Goal: Task Accomplishment & Management: Use online tool/utility

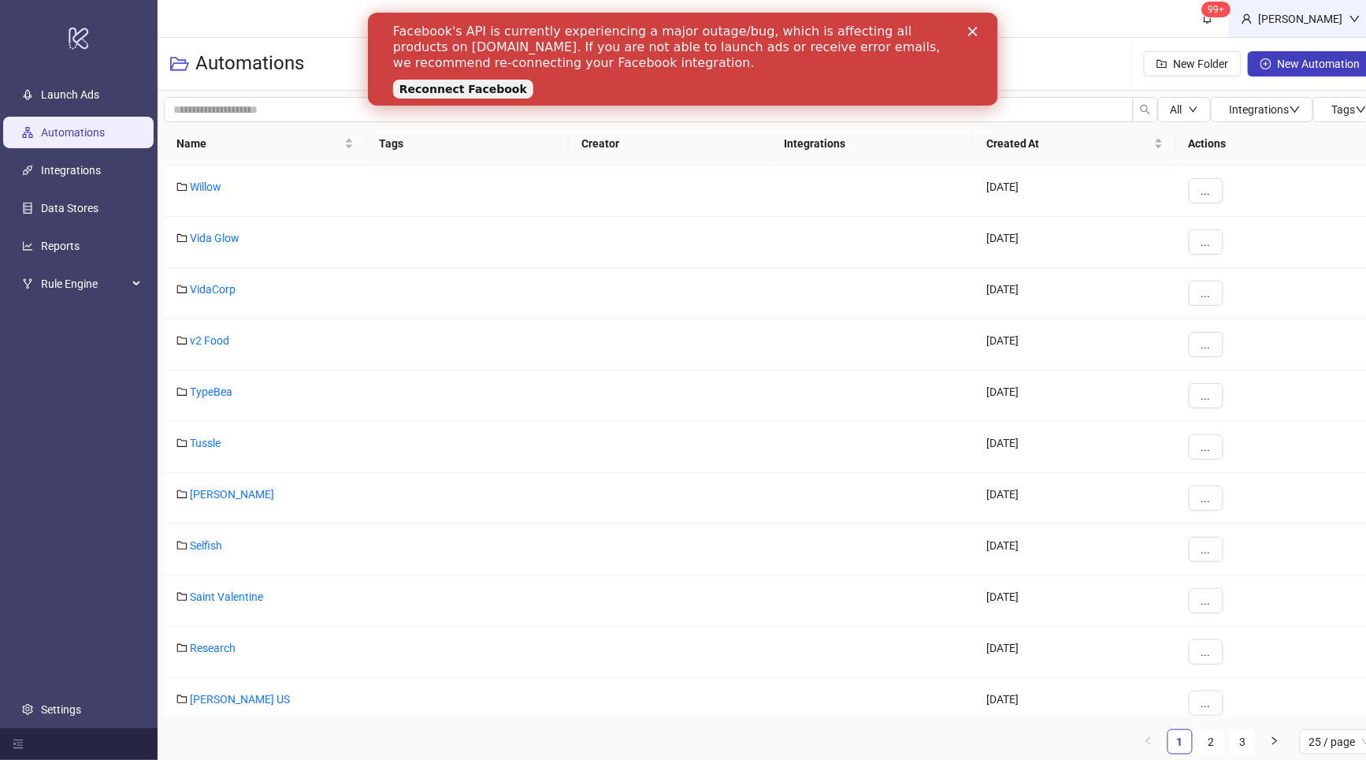
click at [1329, 15] on div "[PERSON_NAME]" at bounding box center [1301, 18] width 97 height 17
click at [99, 88] on link "Launch Ads" at bounding box center [70, 94] width 58 height 13
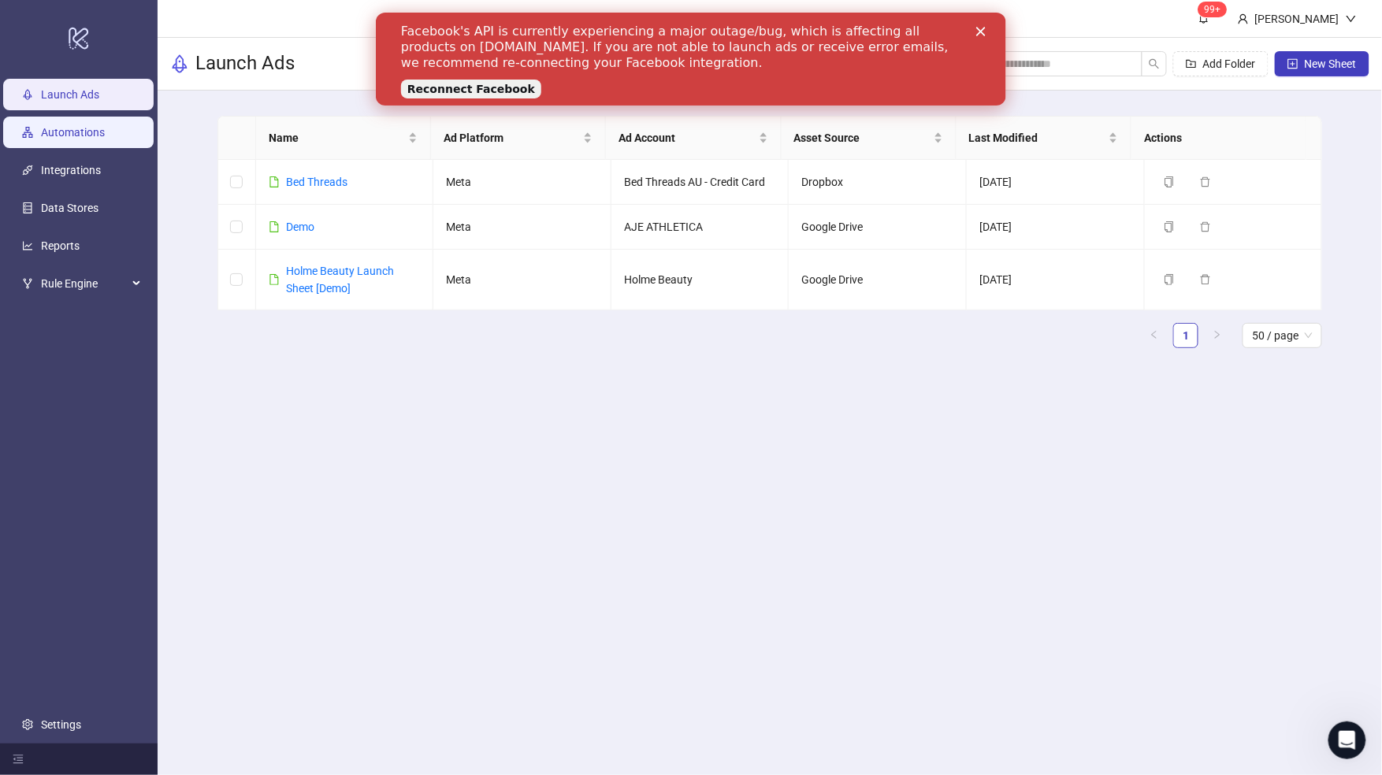
click at [41, 130] on link "Automations" at bounding box center [73, 133] width 64 height 13
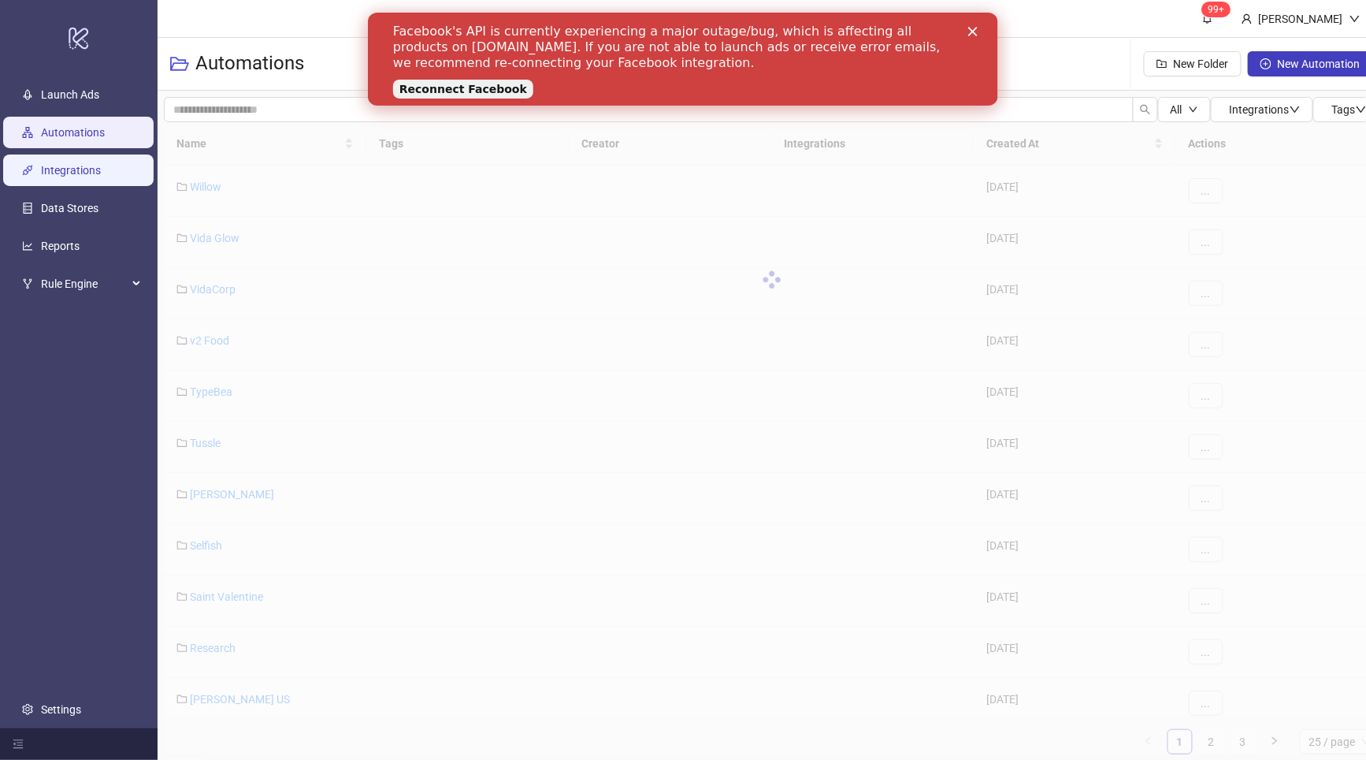
click at [101, 177] on link "Integrations" at bounding box center [71, 170] width 60 height 13
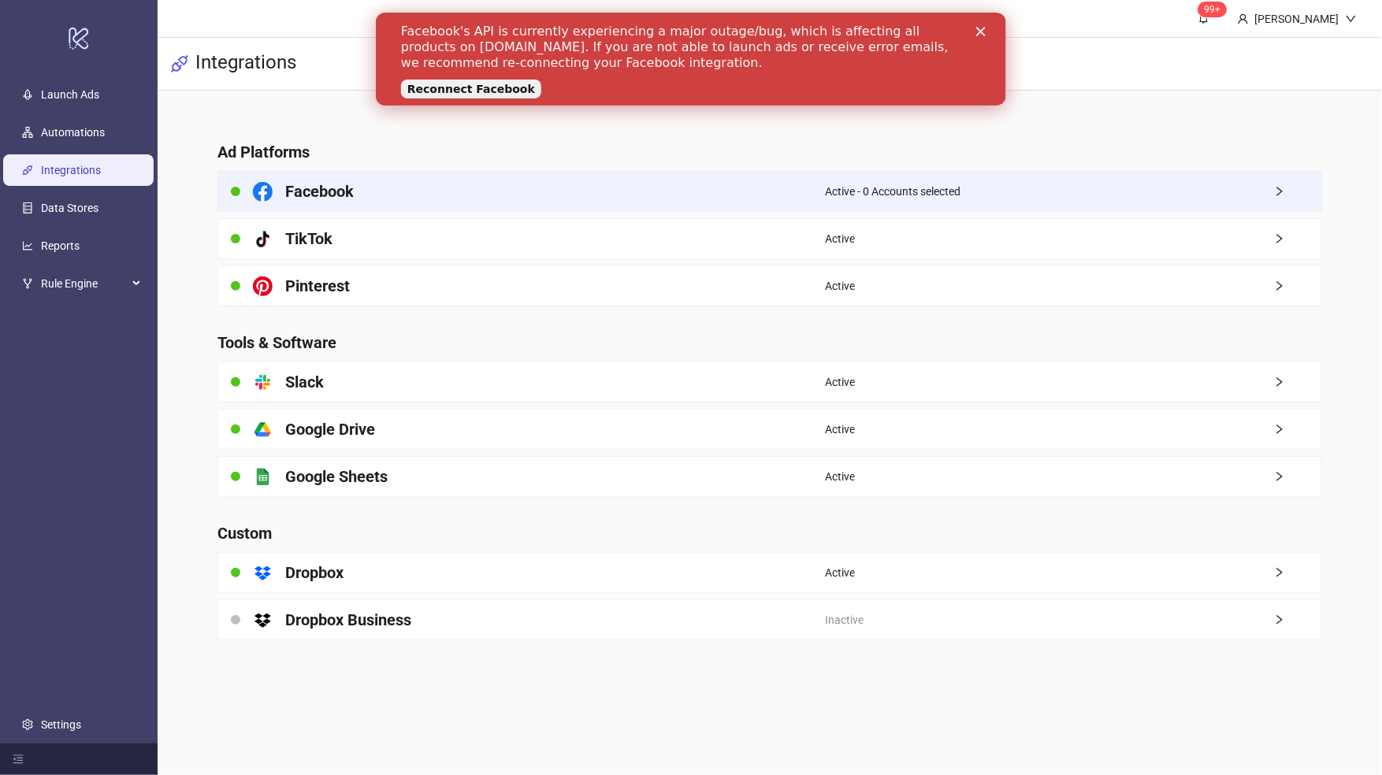
click at [710, 202] on div "Facebook" at bounding box center [521, 191] width 607 height 39
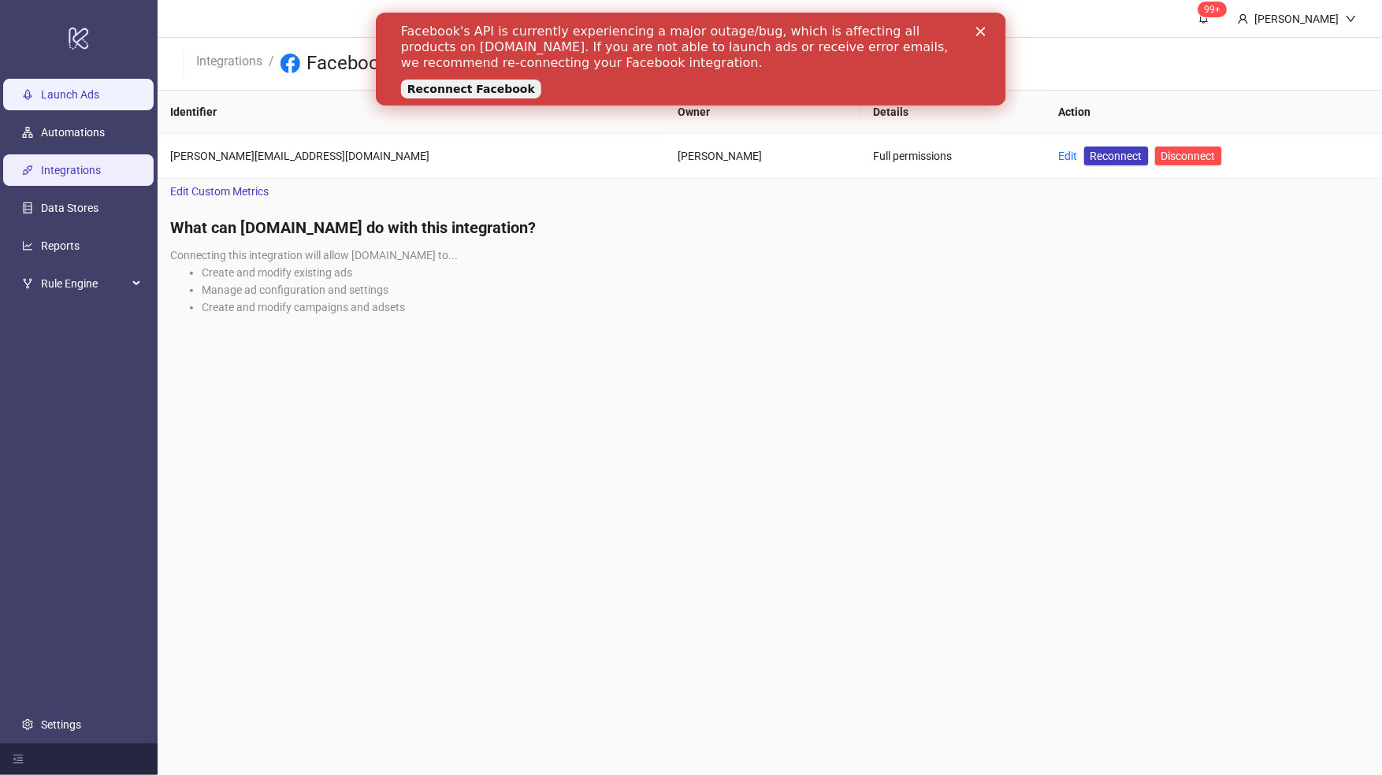
click at [99, 90] on link "Launch Ads" at bounding box center [70, 95] width 58 height 13
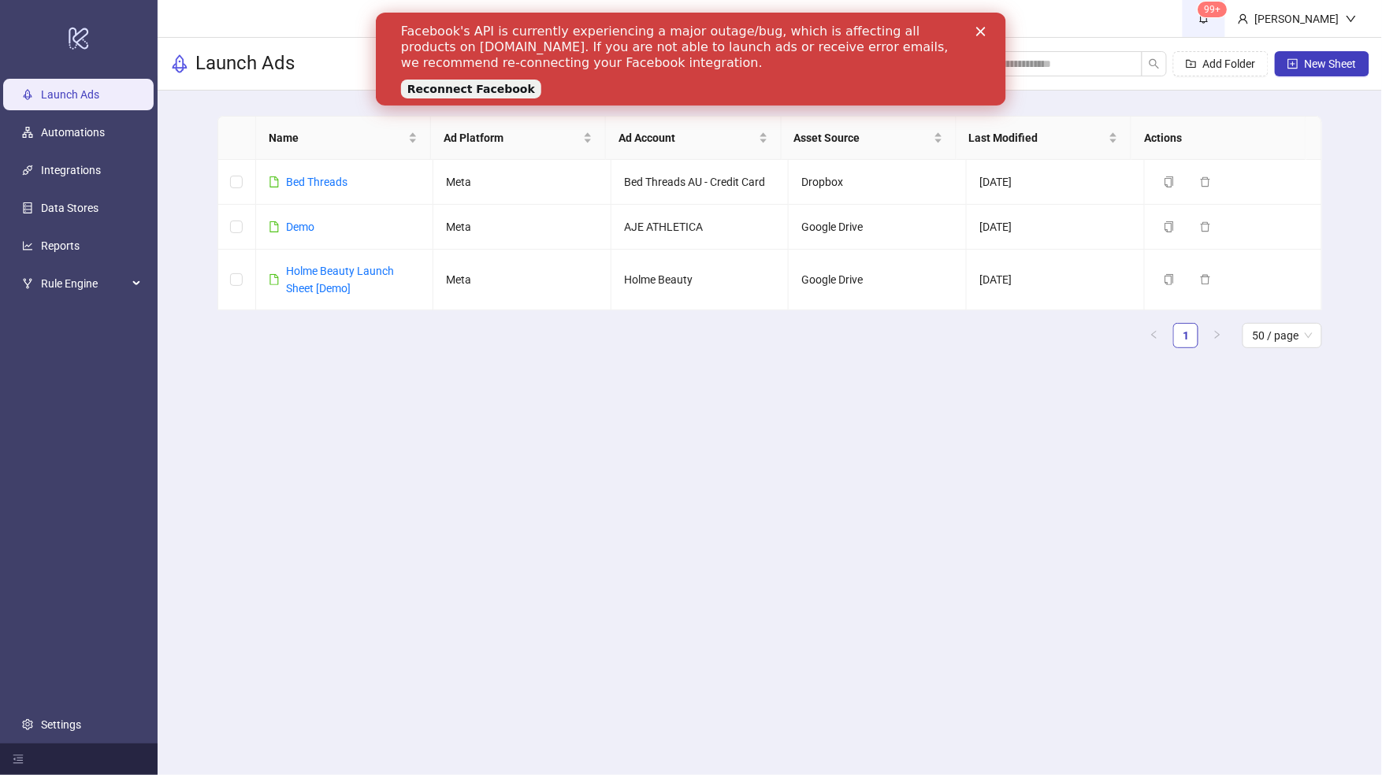
click at [1225, 28] on link "99+" at bounding box center [1204, 18] width 43 height 37
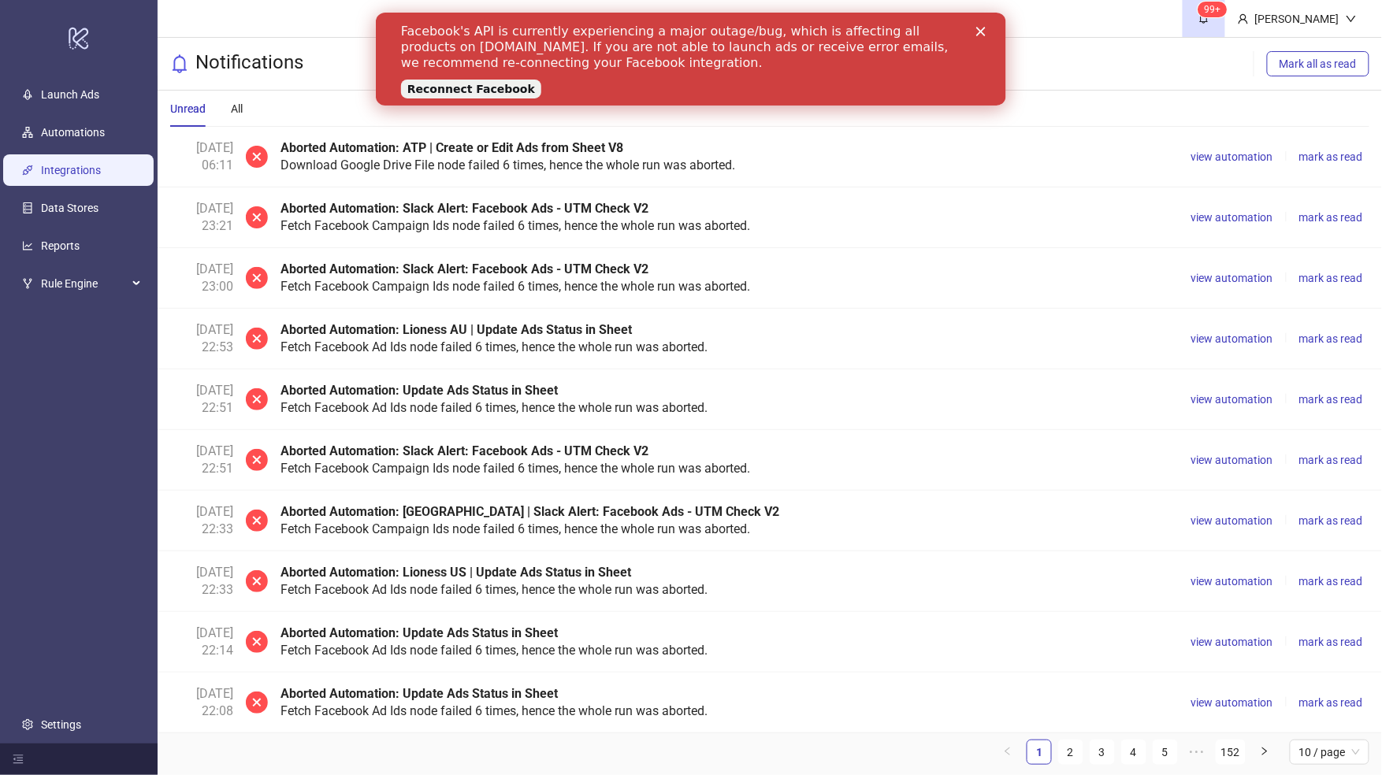
click at [67, 165] on link "Integrations" at bounding box center [71, 171] width 60 height 13
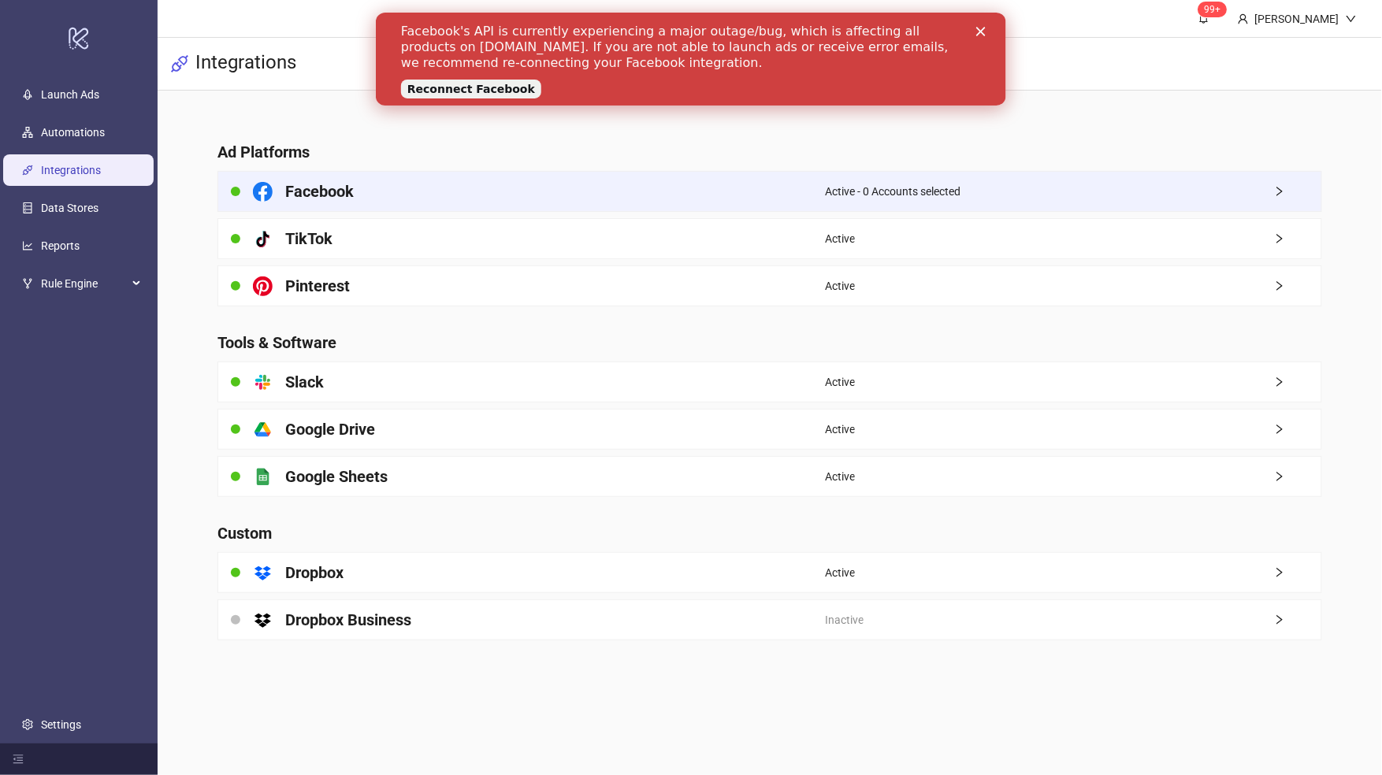
click at [1102, 202] on div "Active - 0 Accounts selected" at bounding box center [1073, 191] width 496 height 39
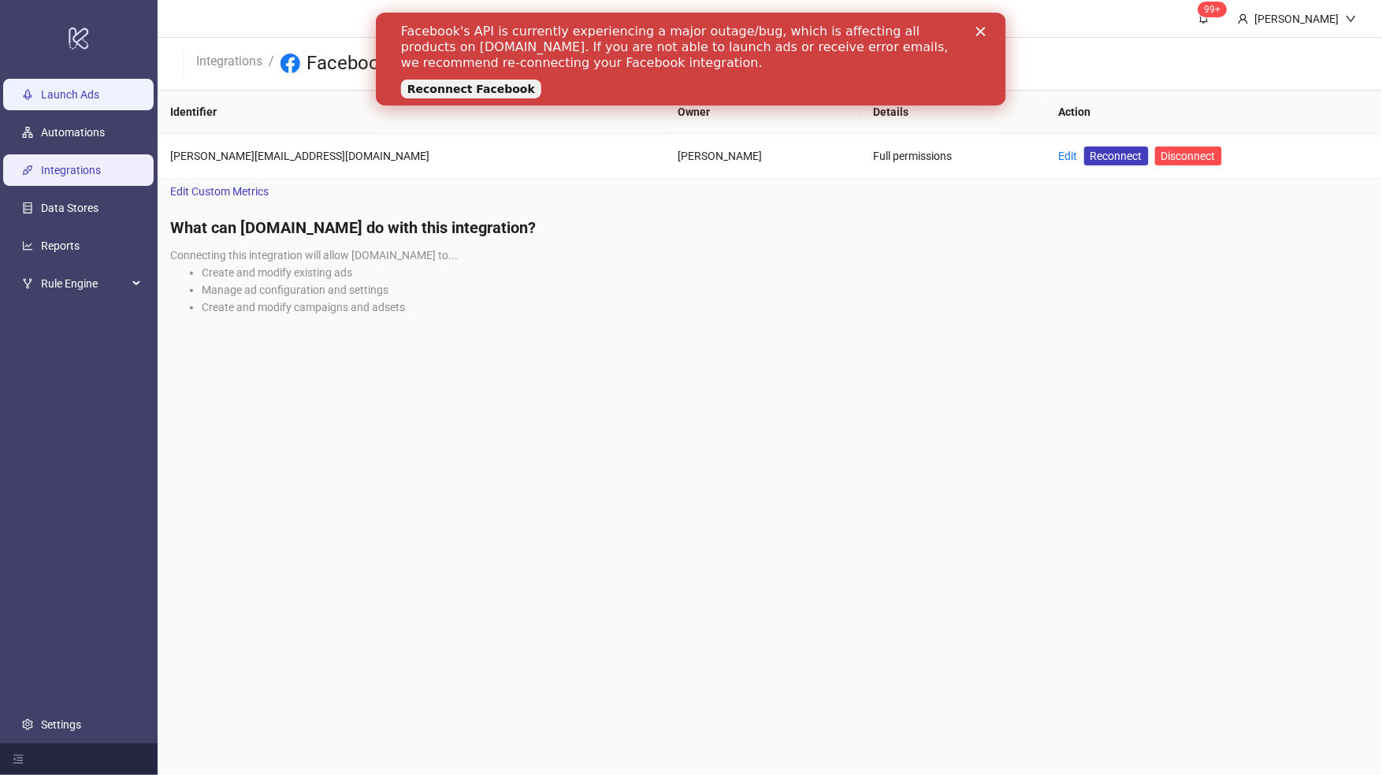
click at [91, 89] on link "Launch Ads" at bounding box center [70, 95] width 58 height 13
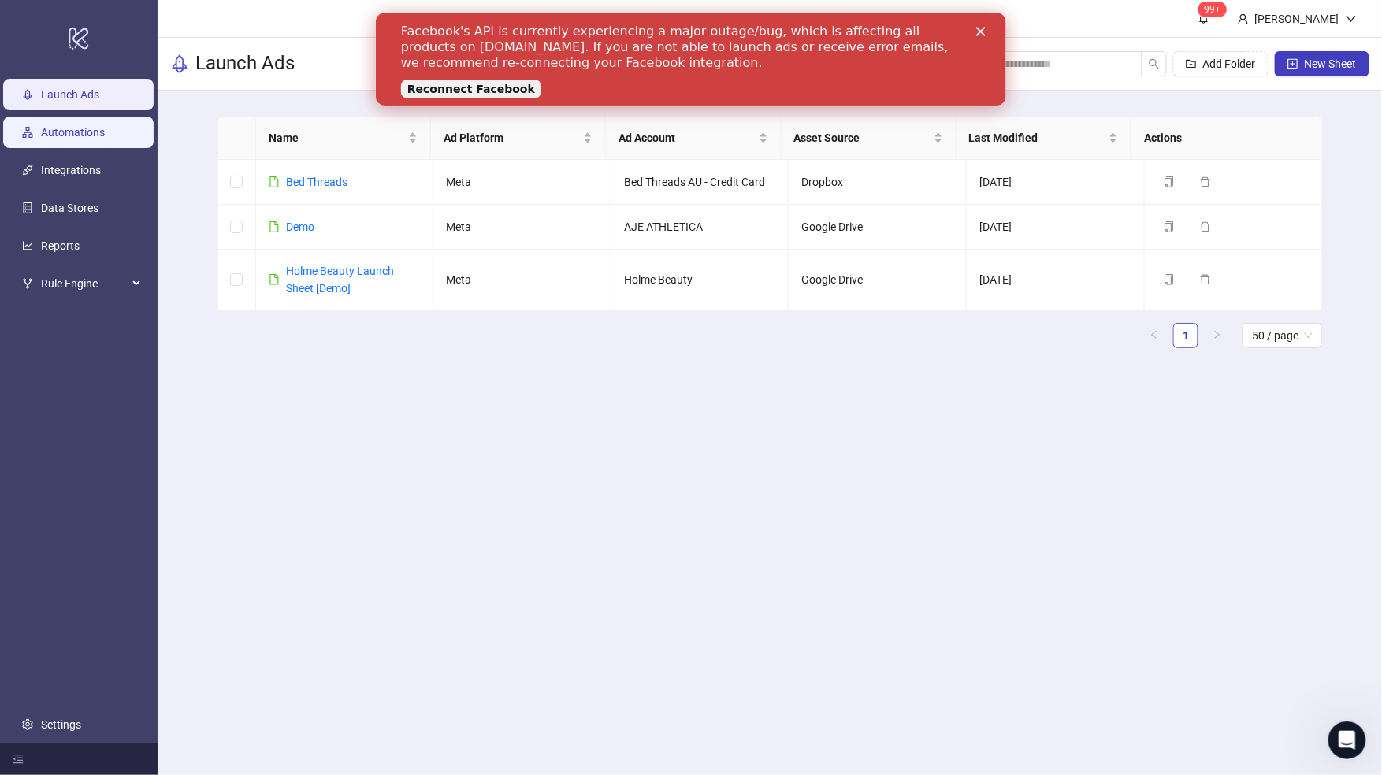
click at [92, 139] on link "Automations" at bounding box center [73, 133] width 64 height 13
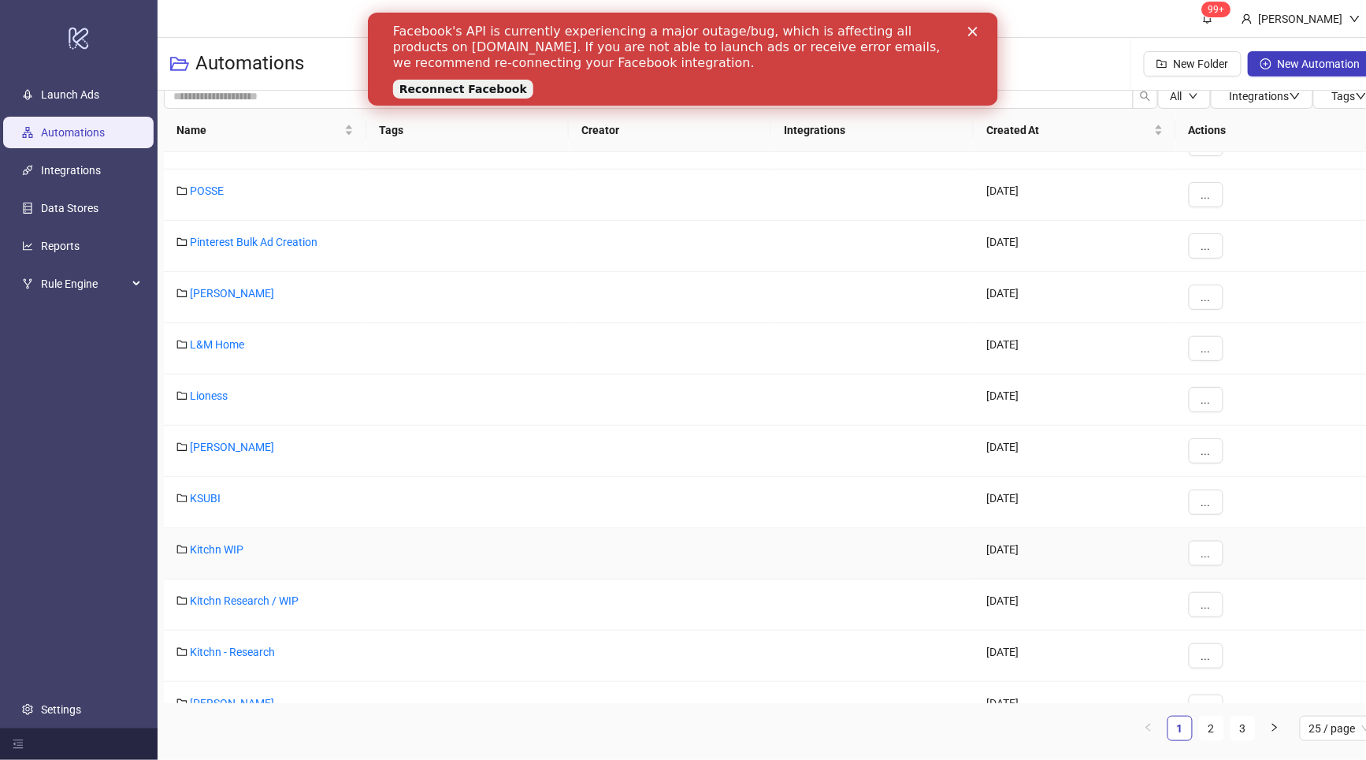
scroll to position [593, 0]
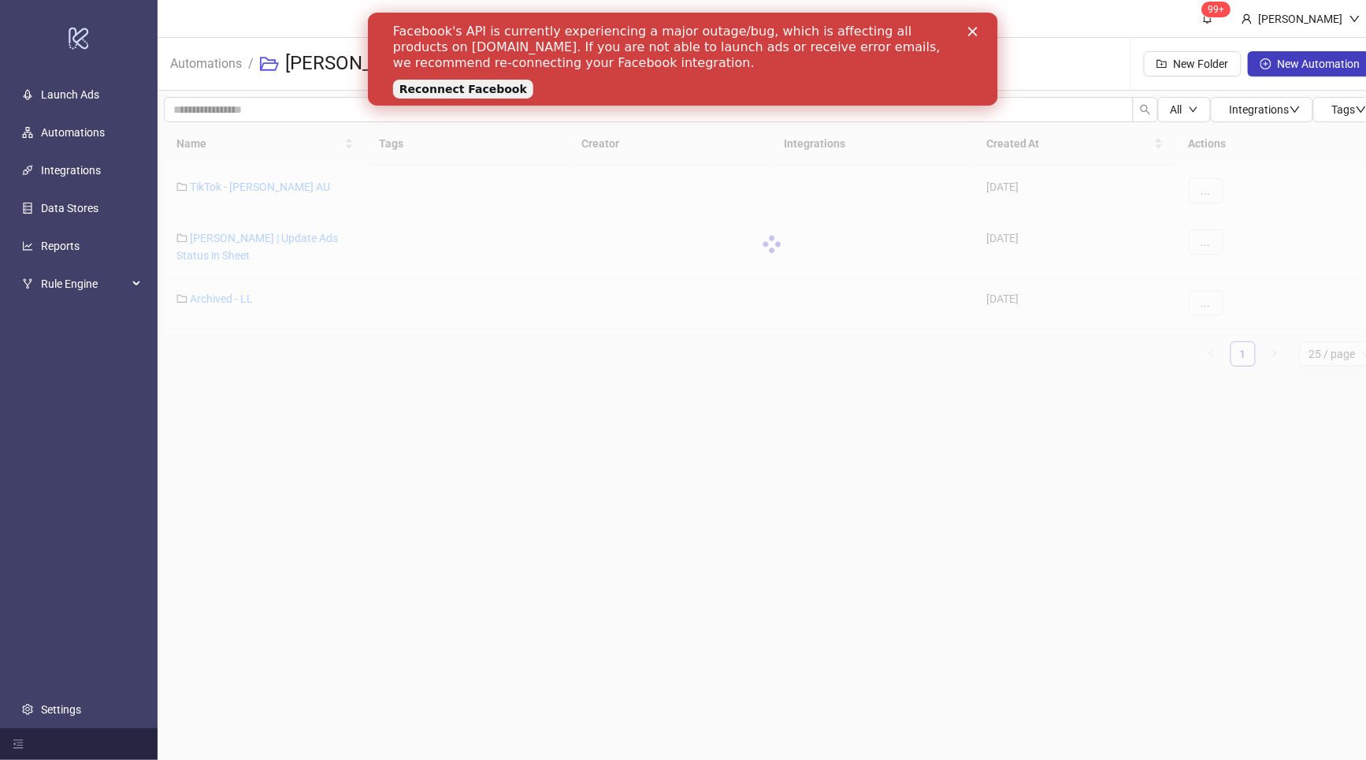
click at [441, 493] on main "99+ [PERSON_NAME] Automations / [PERSON_NAME] New Folder New Automation All Int…" at bounding box center [772, 380] width 1229 height 760
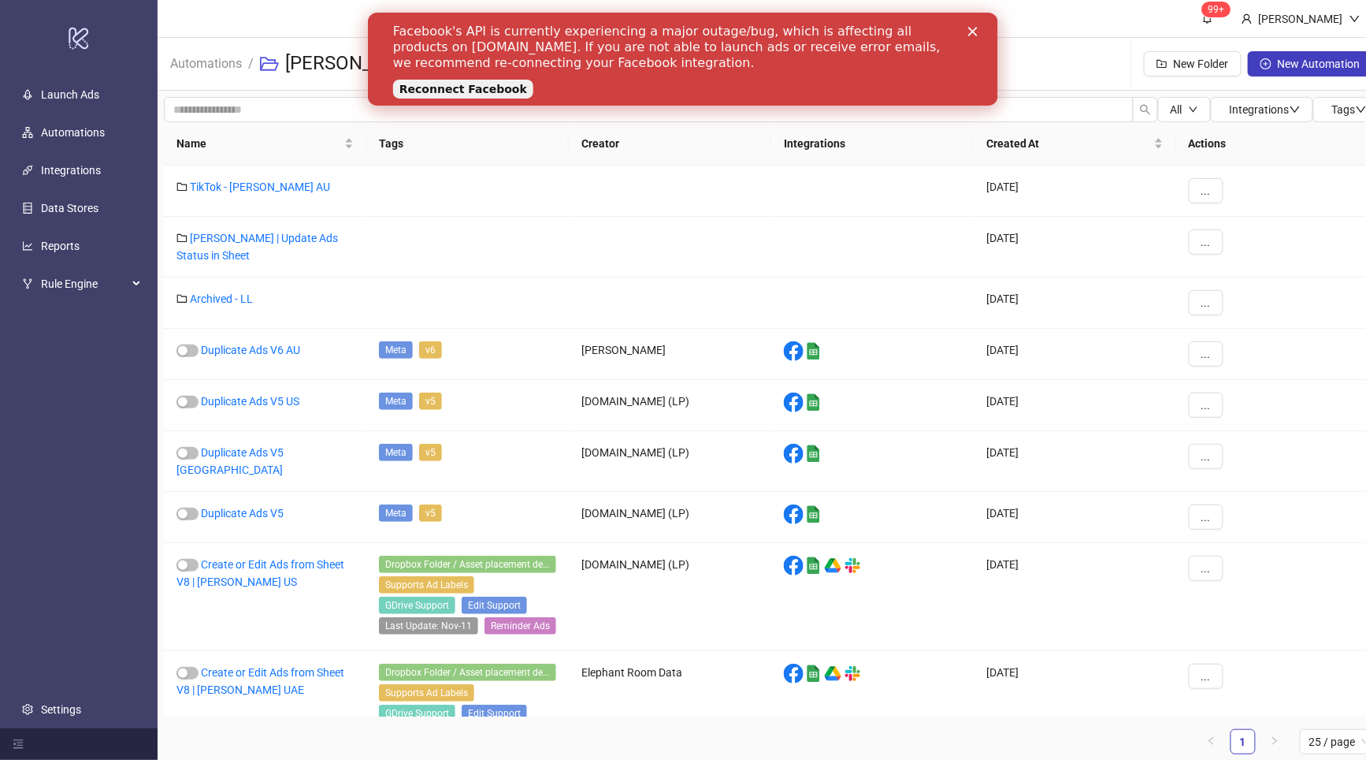
click at [452, 95] on link "Reconnect Facebook" at bounding box center [462, 89] width 140 height 19
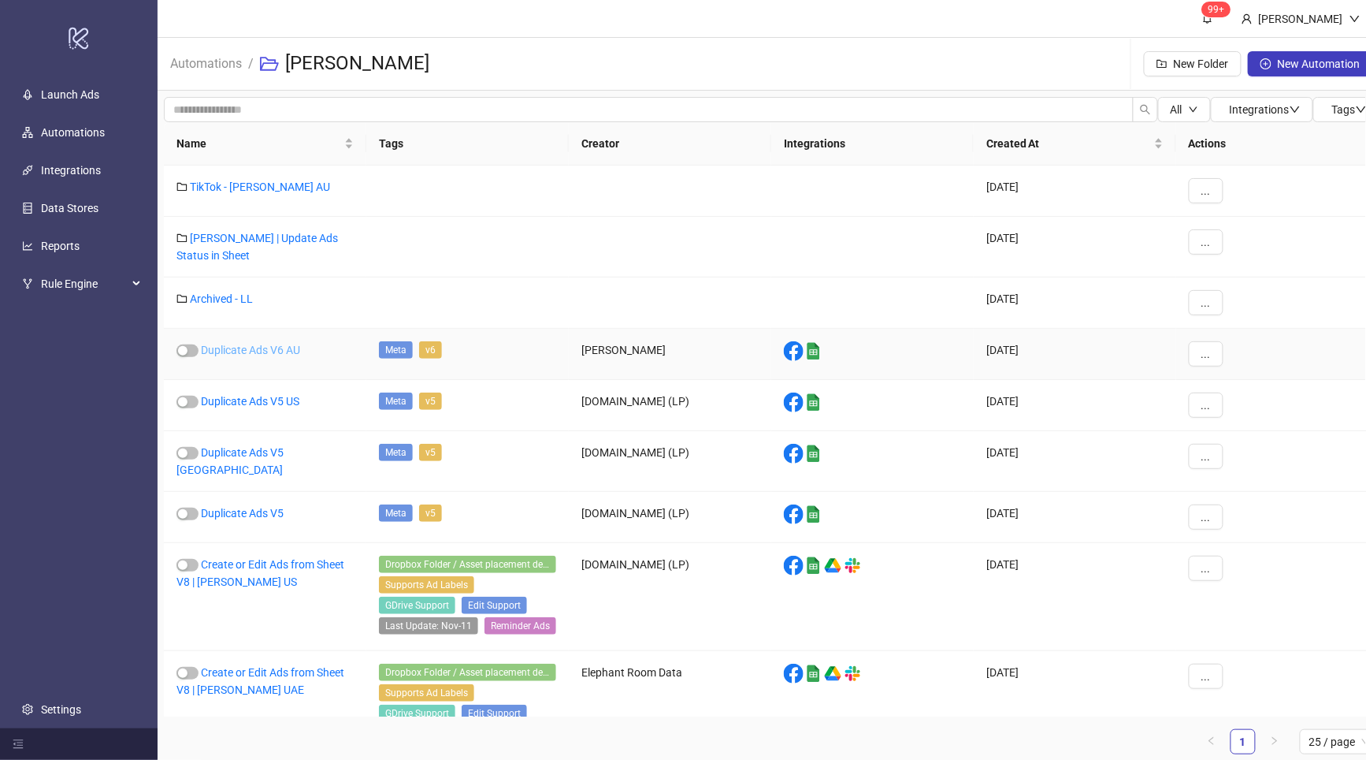
click at [284, 356] on link "Duplicate Ads V6 AU" at bounding box center [250, 350] width 99 height 13
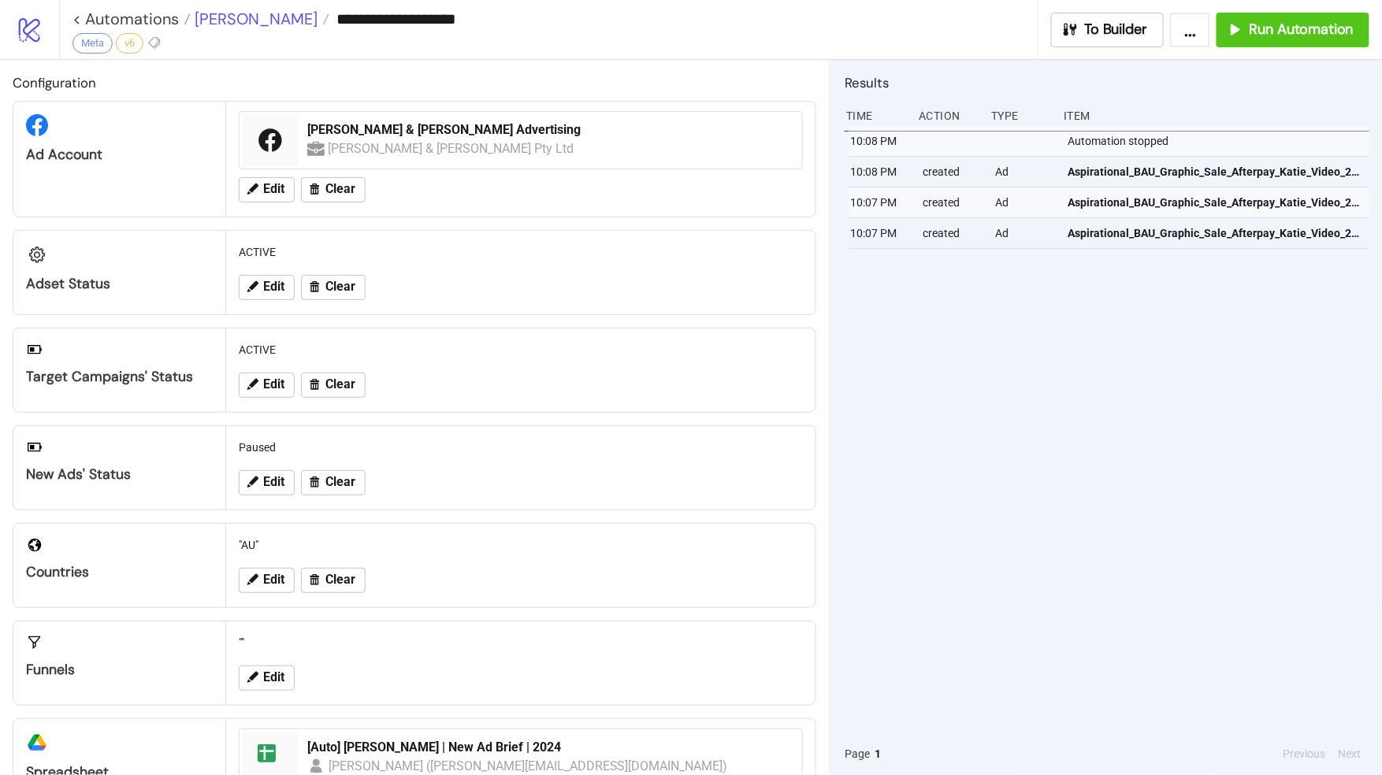
click at [222, 20] on span "[PERSON_NAME]" at bounding box center [254, 19] width 127 height 20
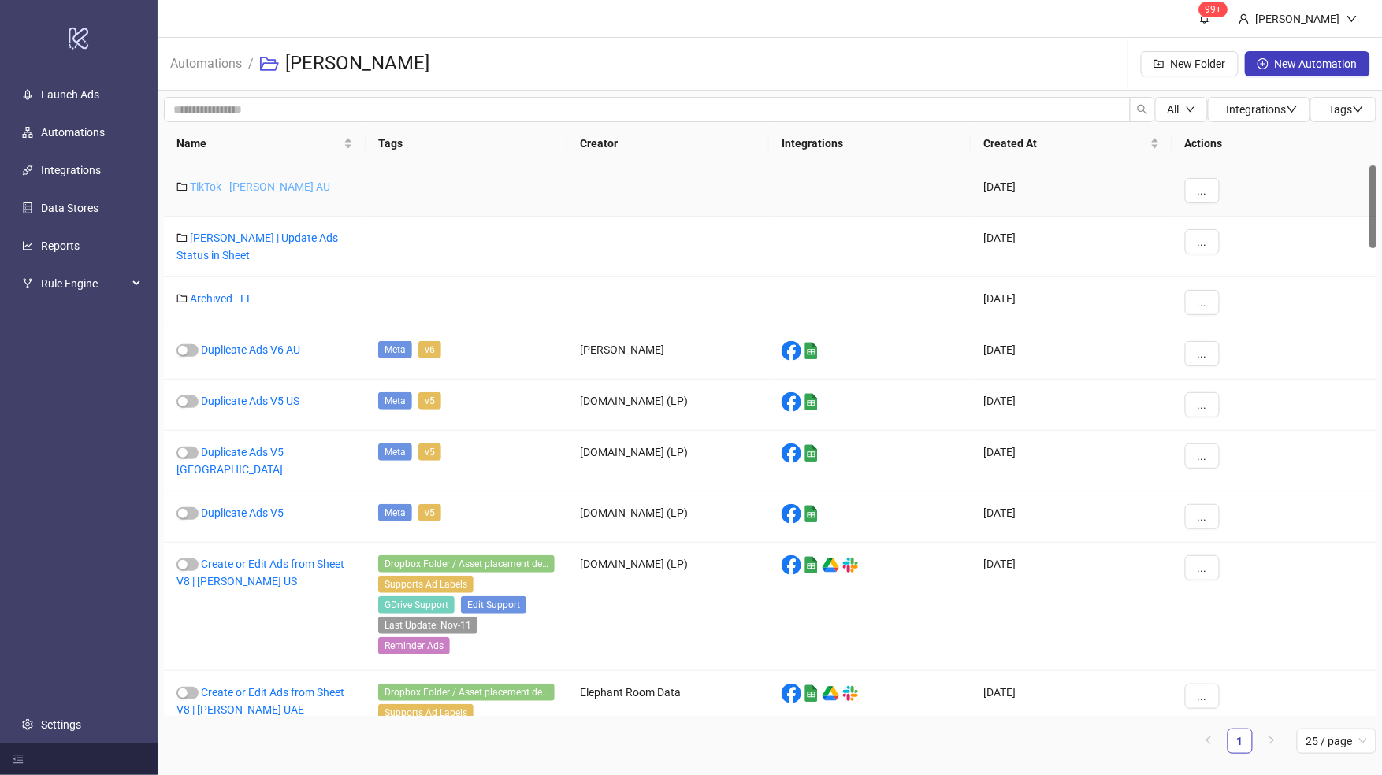
click at [240, 184] on link "TikTok - [PERSON_NAME] AU" at bounding box center [260, 186] width 140 height 13
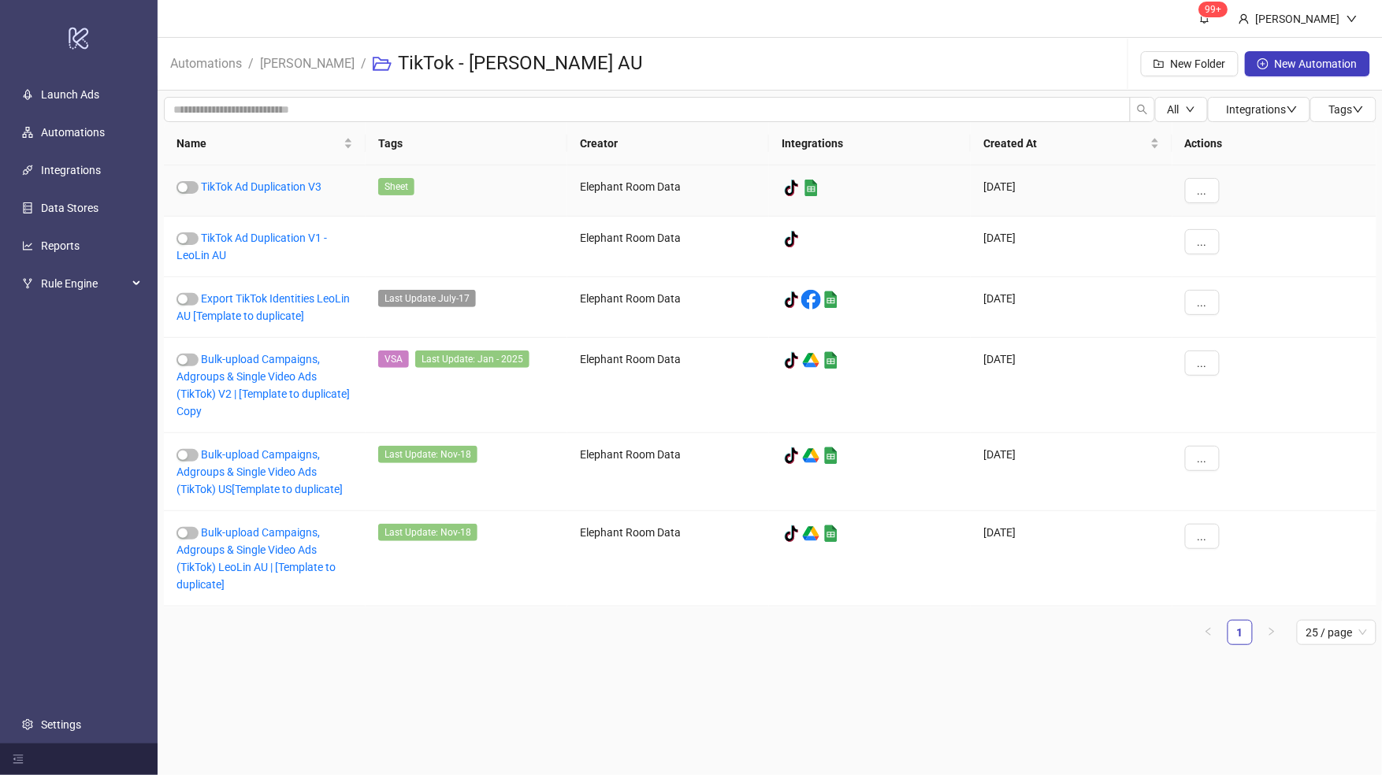
click at [277, 176] on div "TikTok Ad Duplication V3" at bounding box center [265, 190] width 202 height 51
click at [283, 191] on link "TikTok Ad Duplication V3" at bounding box center [261, 186] width 121 height 13
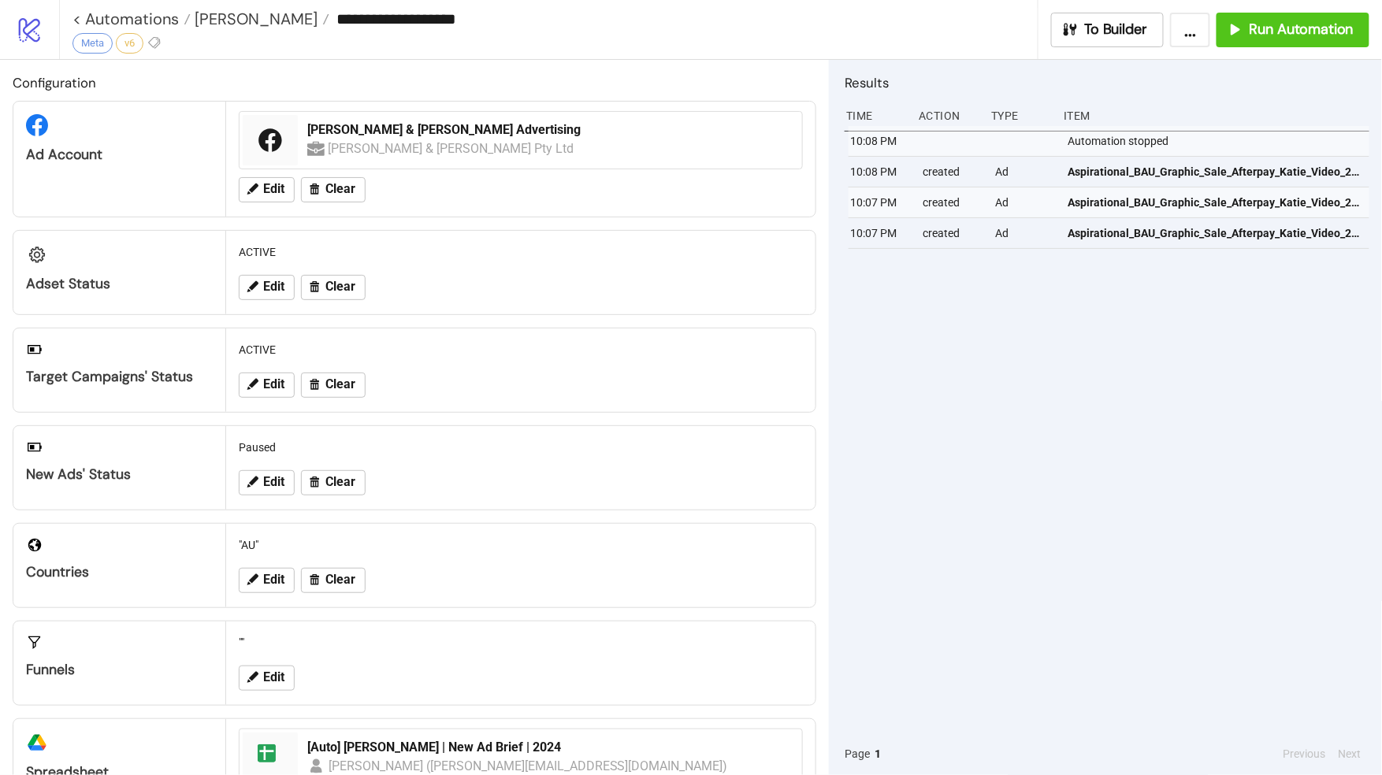
type input "**********"
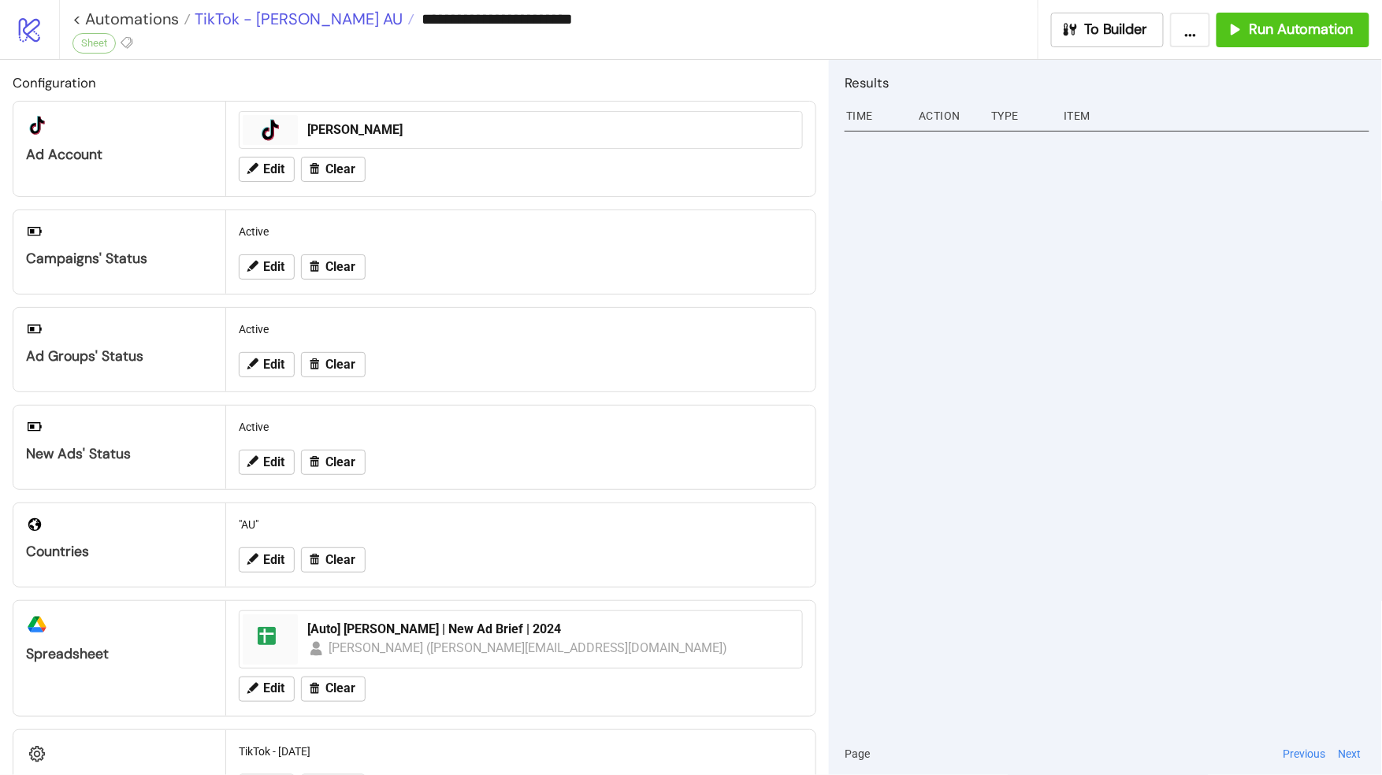
click at [233, 16] on span "TikTok - [PERSON_NAME] AU" at bounding box center [297, 19] width 212 height 20
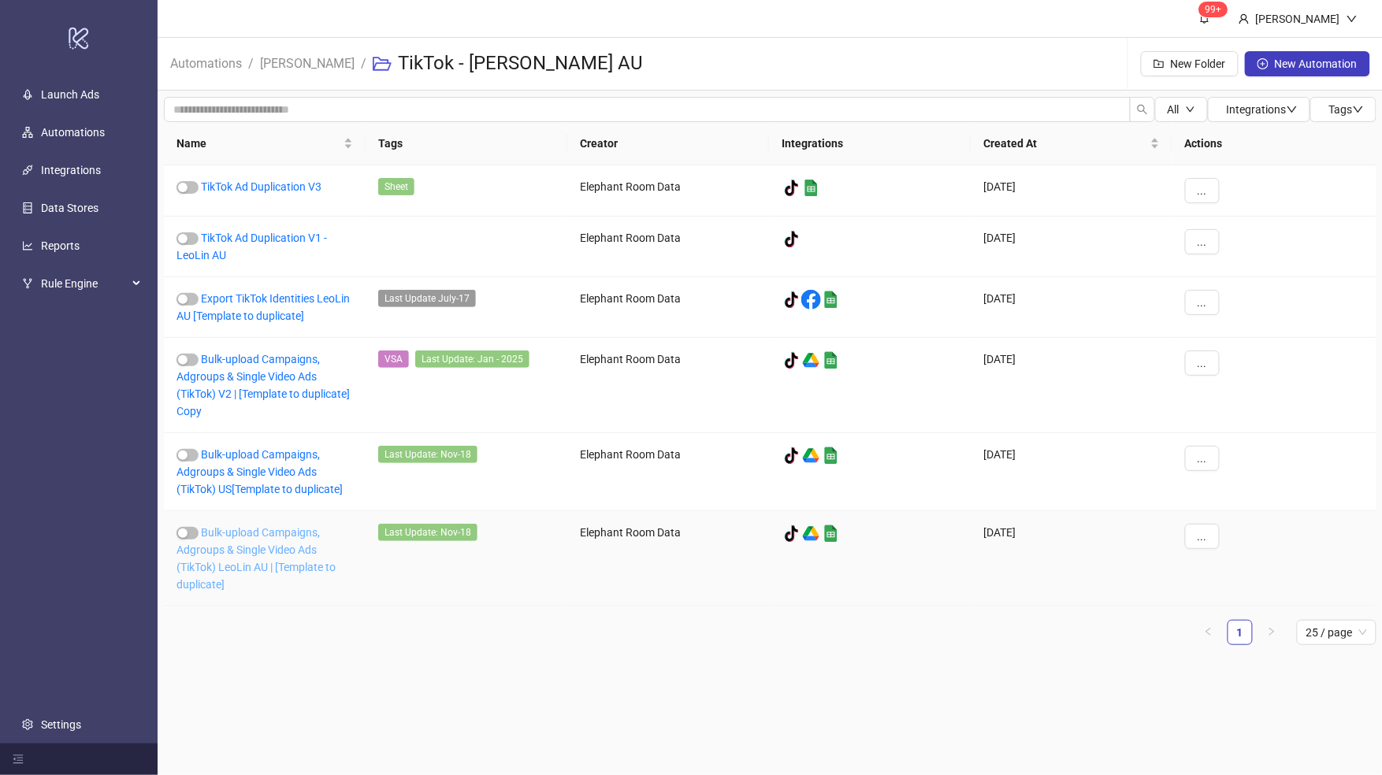
click at [294, 545] on link "Bulk-upload Campaigns, Adgroups & Single Video Ads (TikTok) LeoLin AU | [Templa…" at bounding box center [256, 558] width 159 height 65
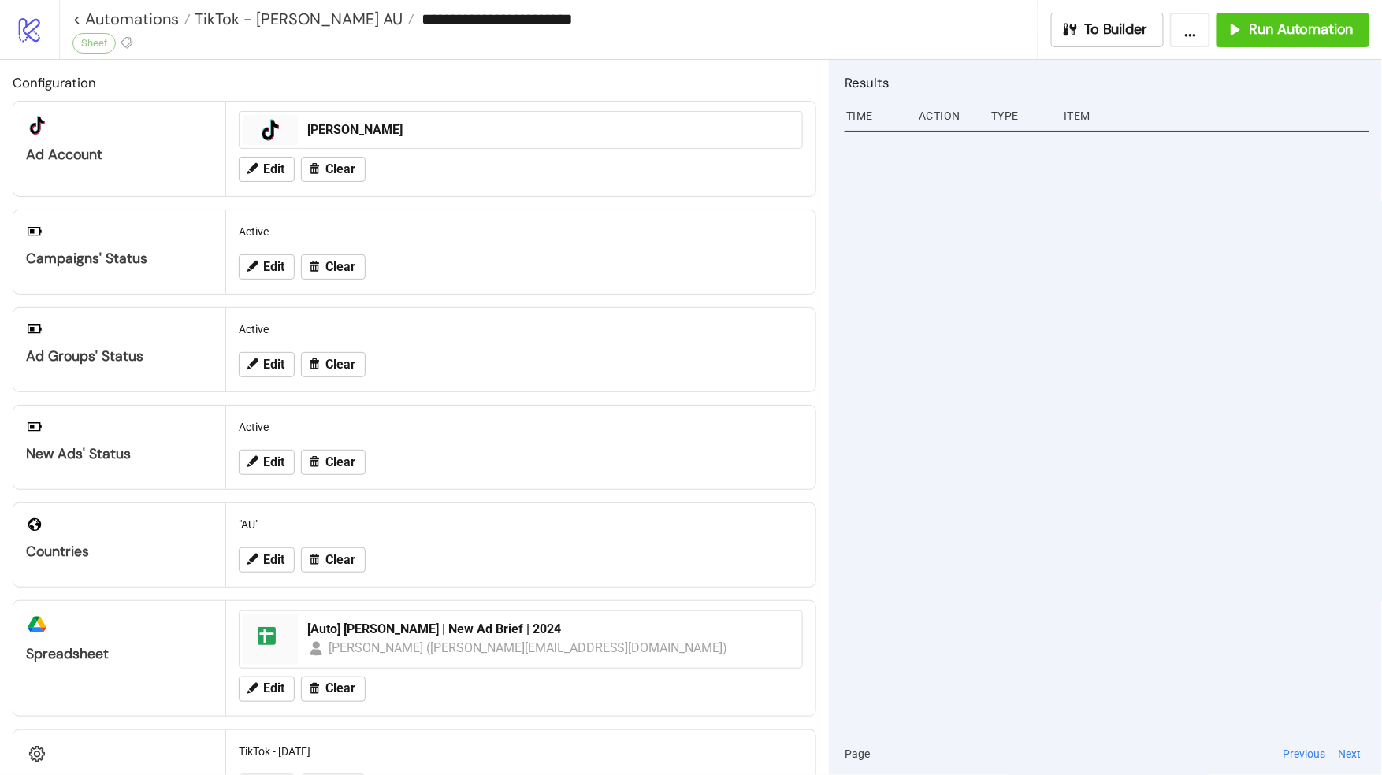
type input "**********"
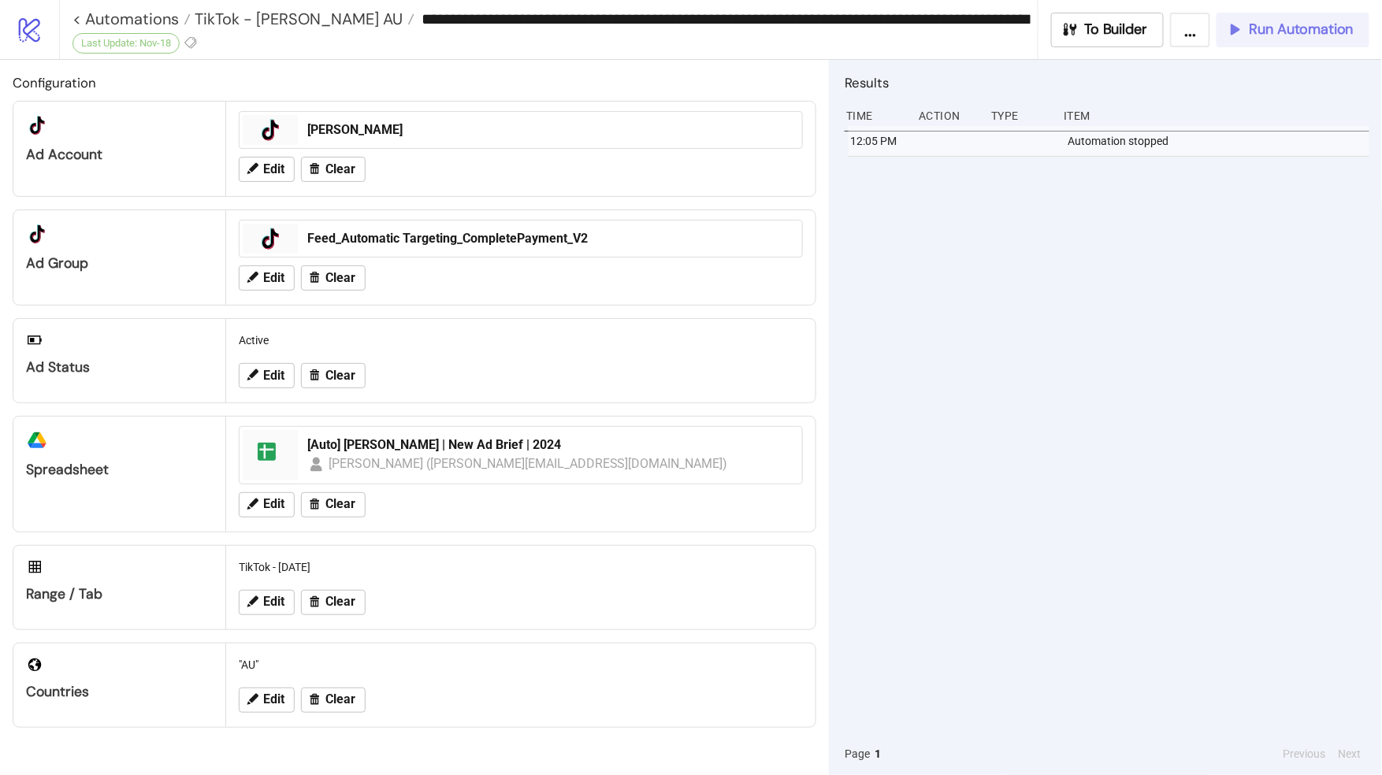
click at [1273, 36] on span "Run Automation" at bounding box center [1302, 29] width 104 height 18
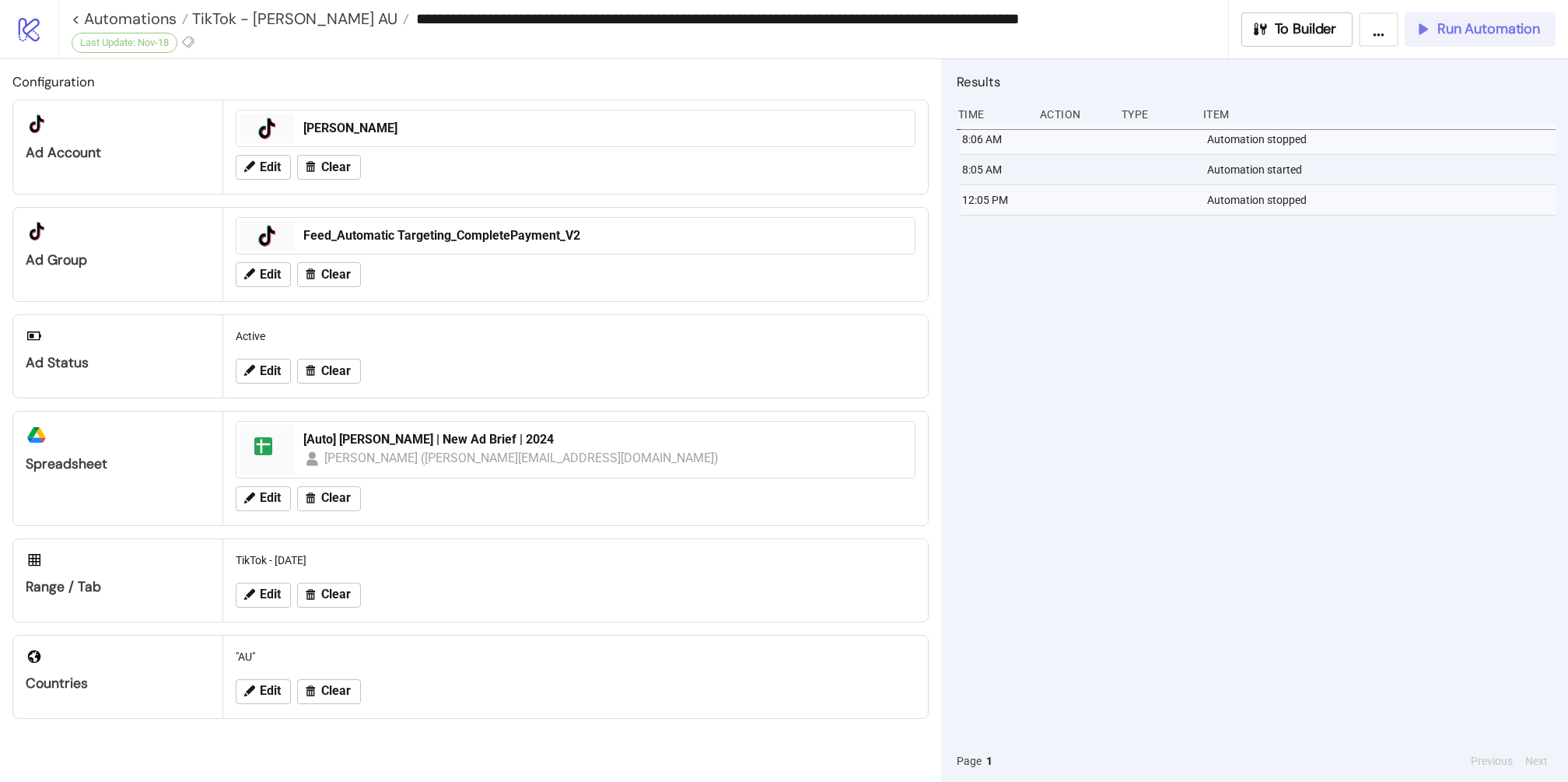
click at [1348, 37] on span "Run Automation" at bounding box center [1488, 29] width 103 height 18
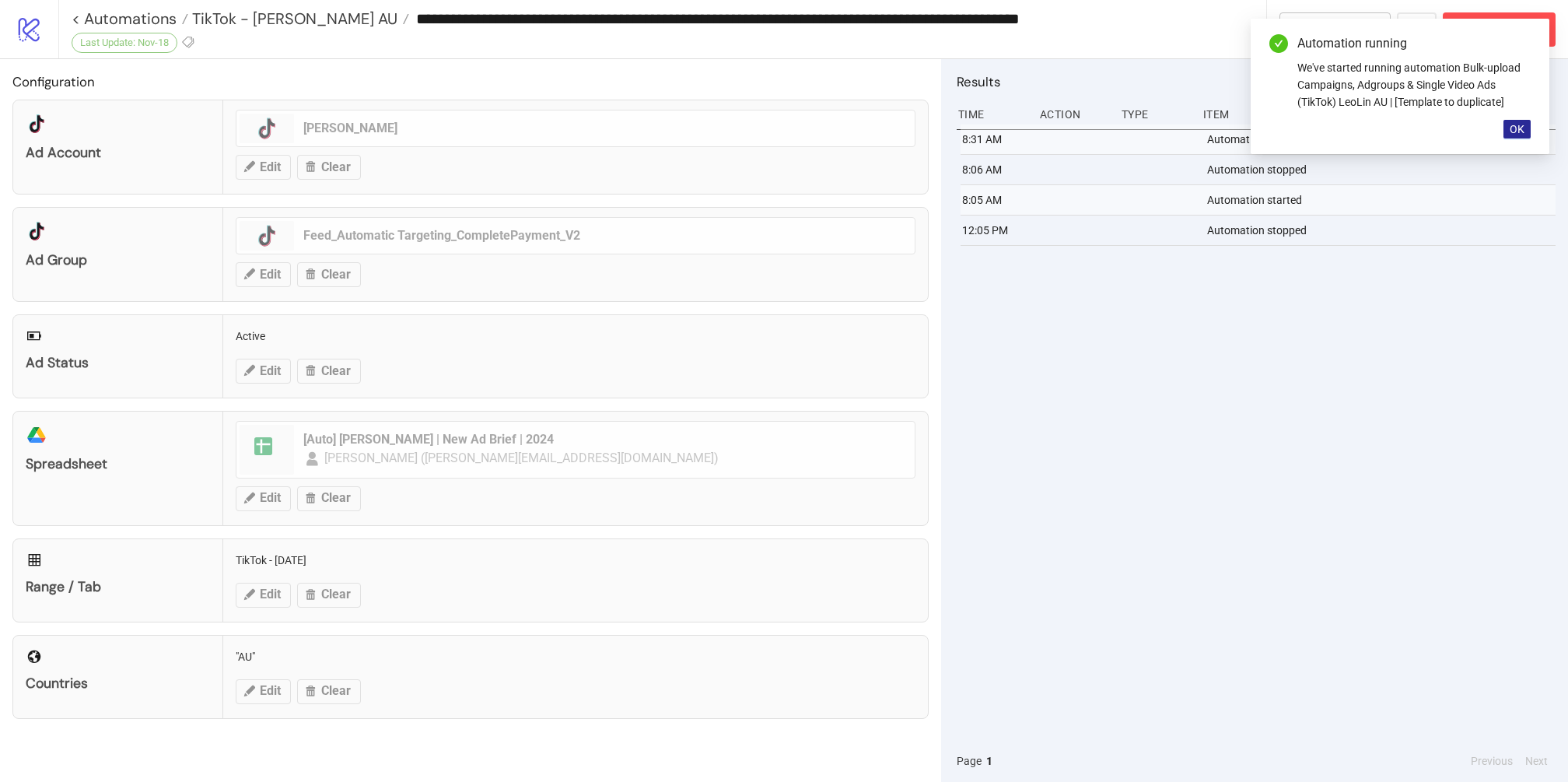
click at [1348, 126] on span "OK" at bounding box center [1517, 129] width 15 height 13
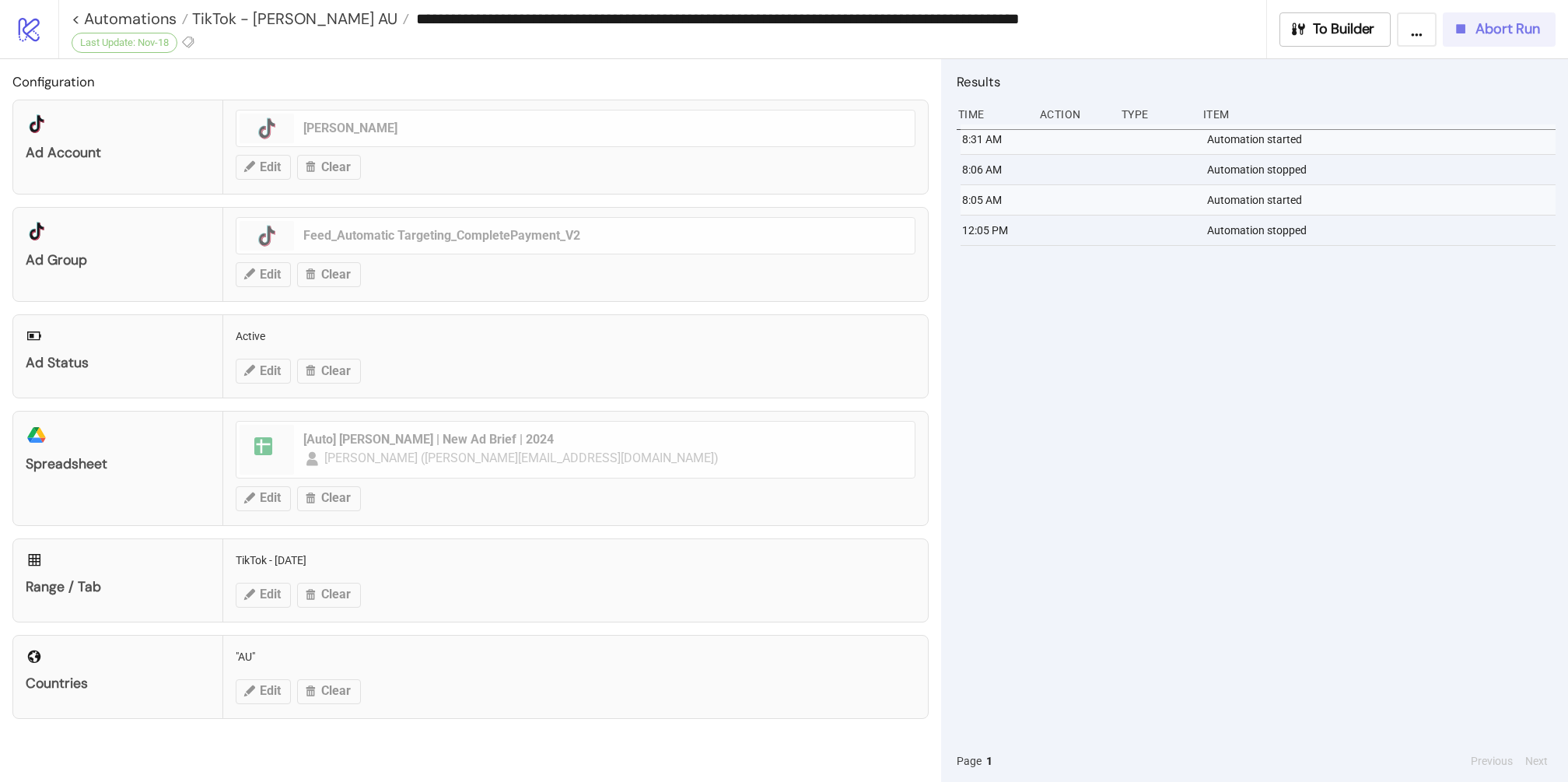
click at [1348, 30] on span "Abort Run" at bounding box center [1507, 29] width 64 height 18
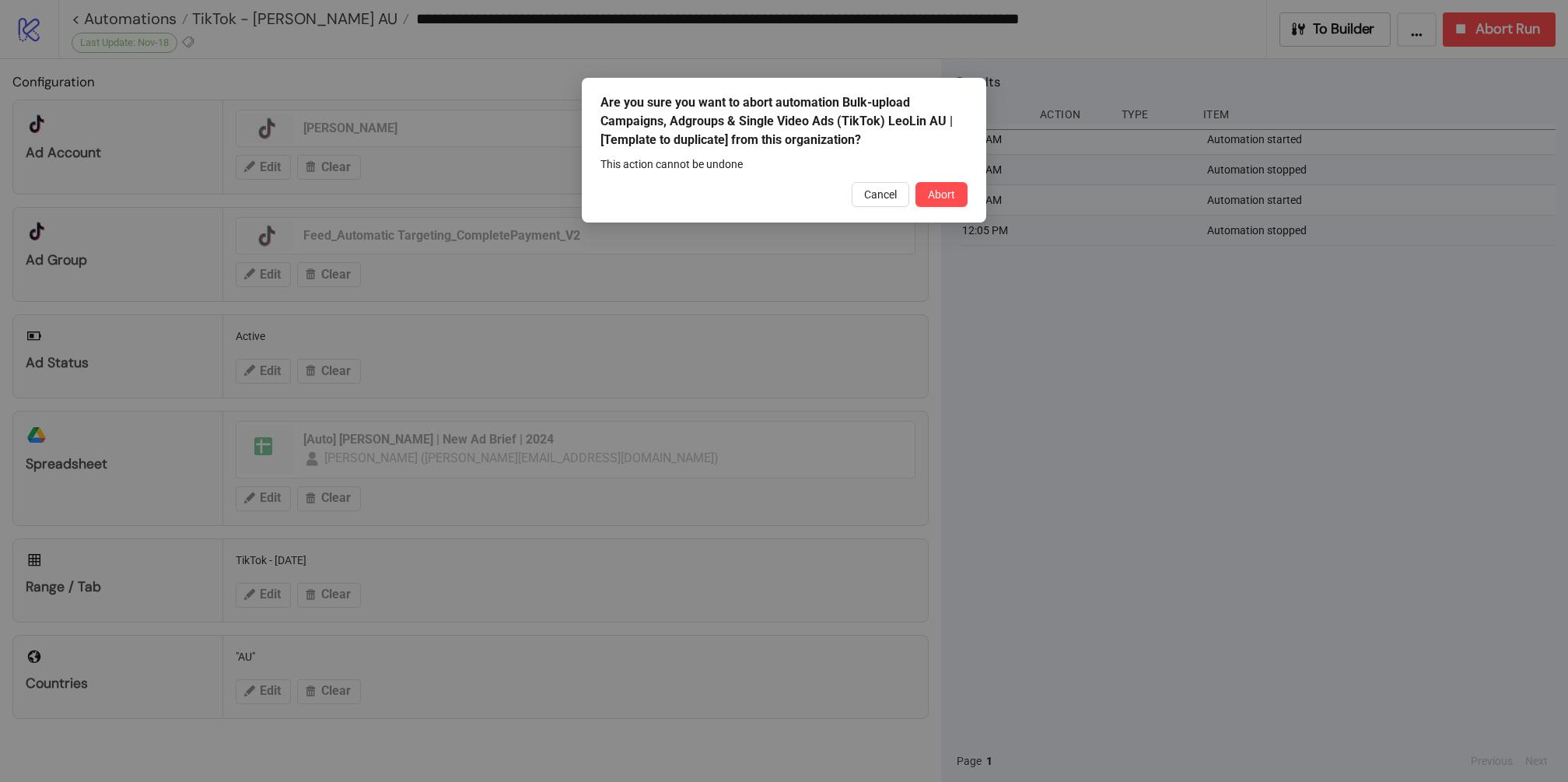
click at [964, 195] on button "Abort" at bounding box center [941, 194] width 52 height 25
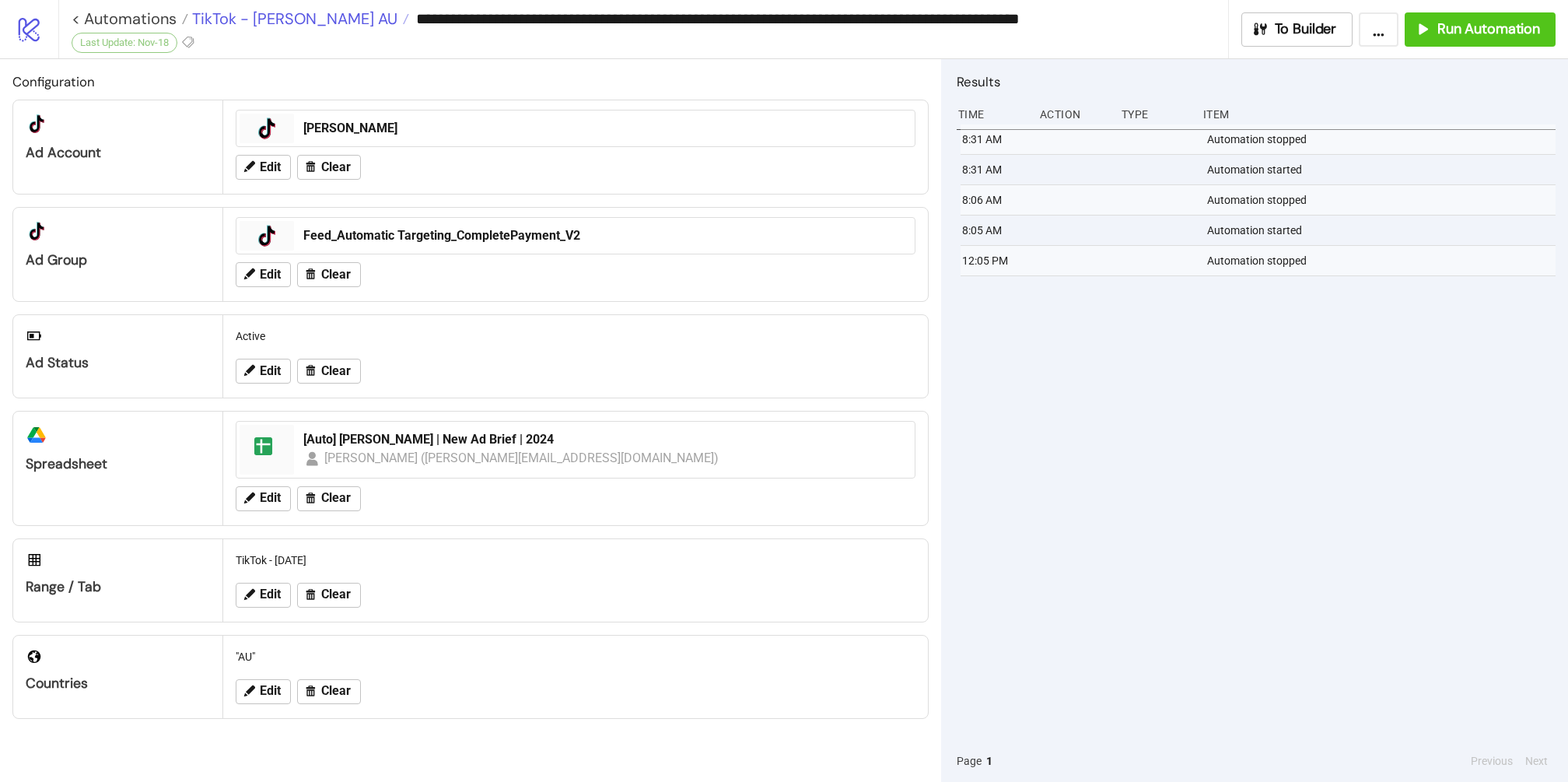
click at [314, 20] on span "TikTok - [PERSON_NAME] AU" at bounding box center [293, 19] width 209 height 20
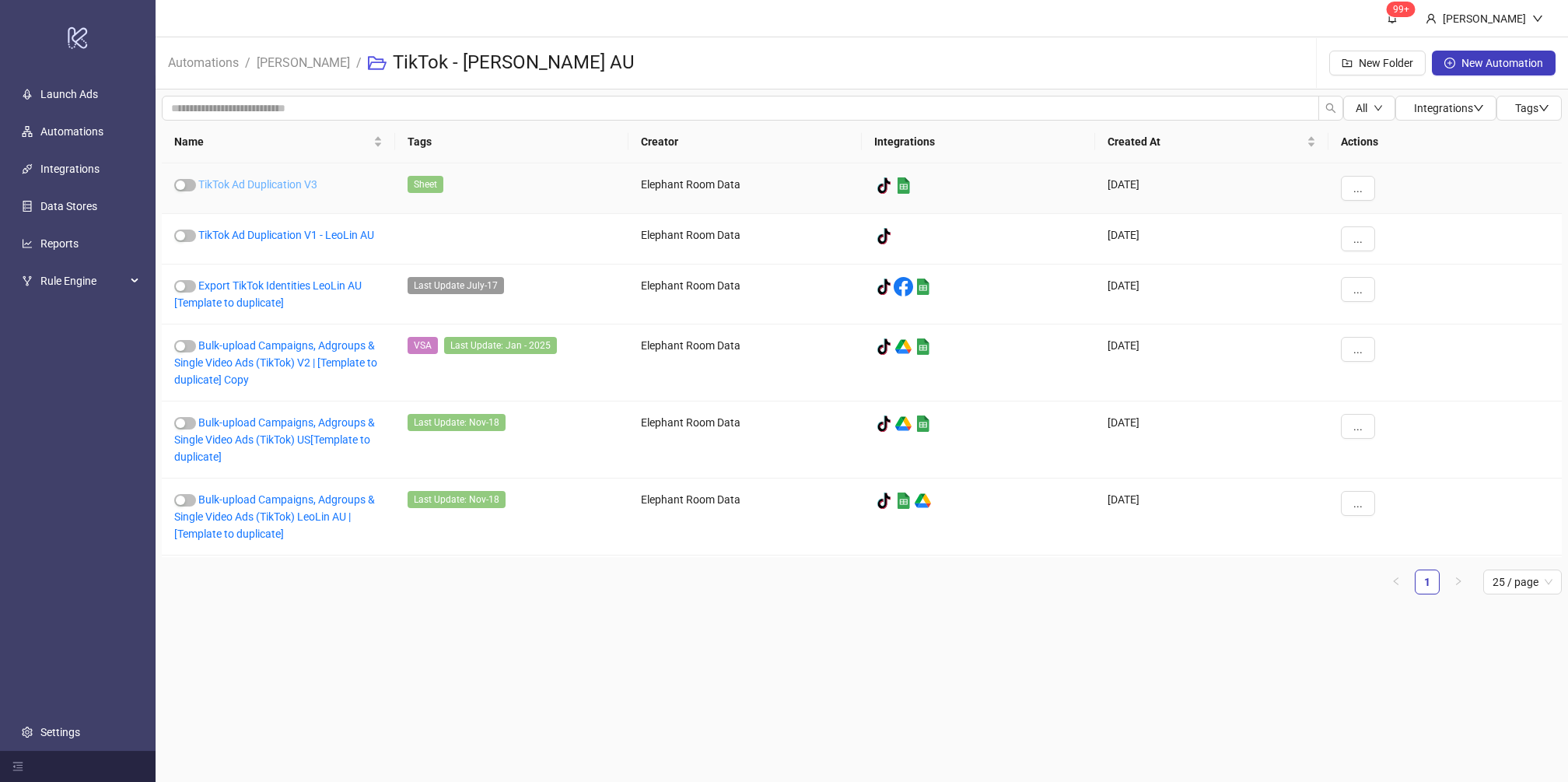
click at [288, 187] on link "TikTok Ad Duplication V3" at bounding box center [258, 184] width 119 height 13
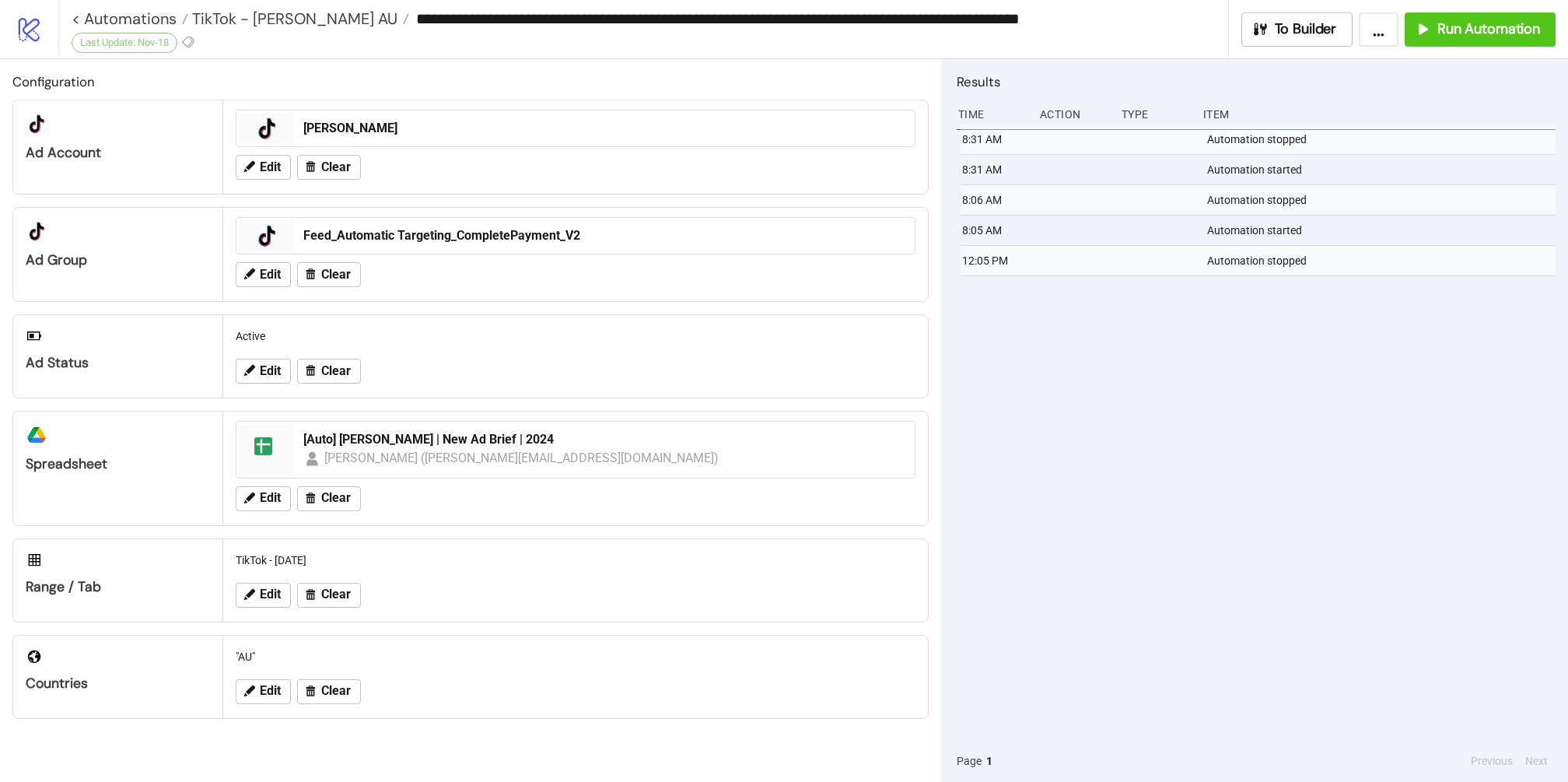
type input "**********"
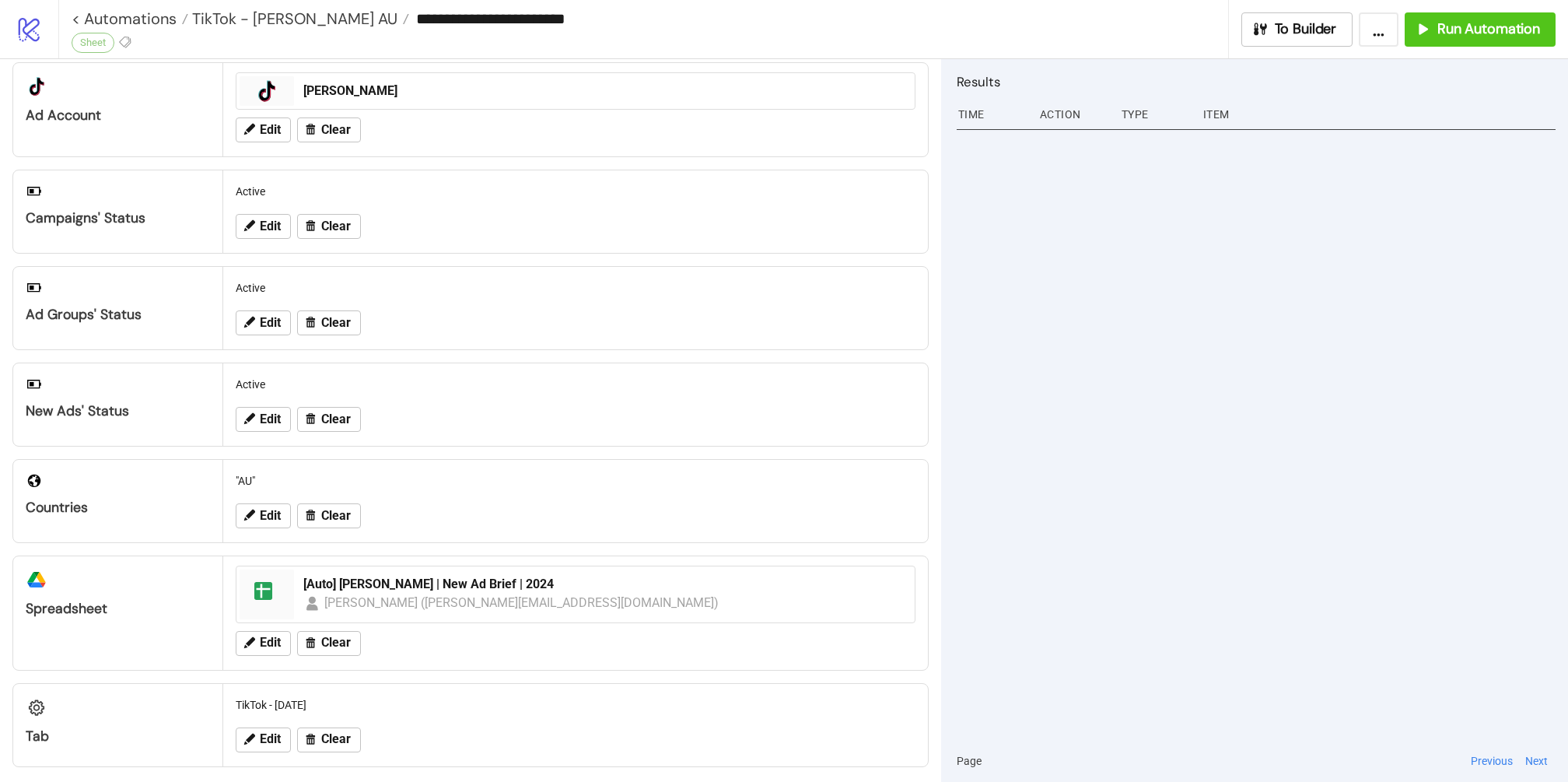
scroll to position [51, 0]
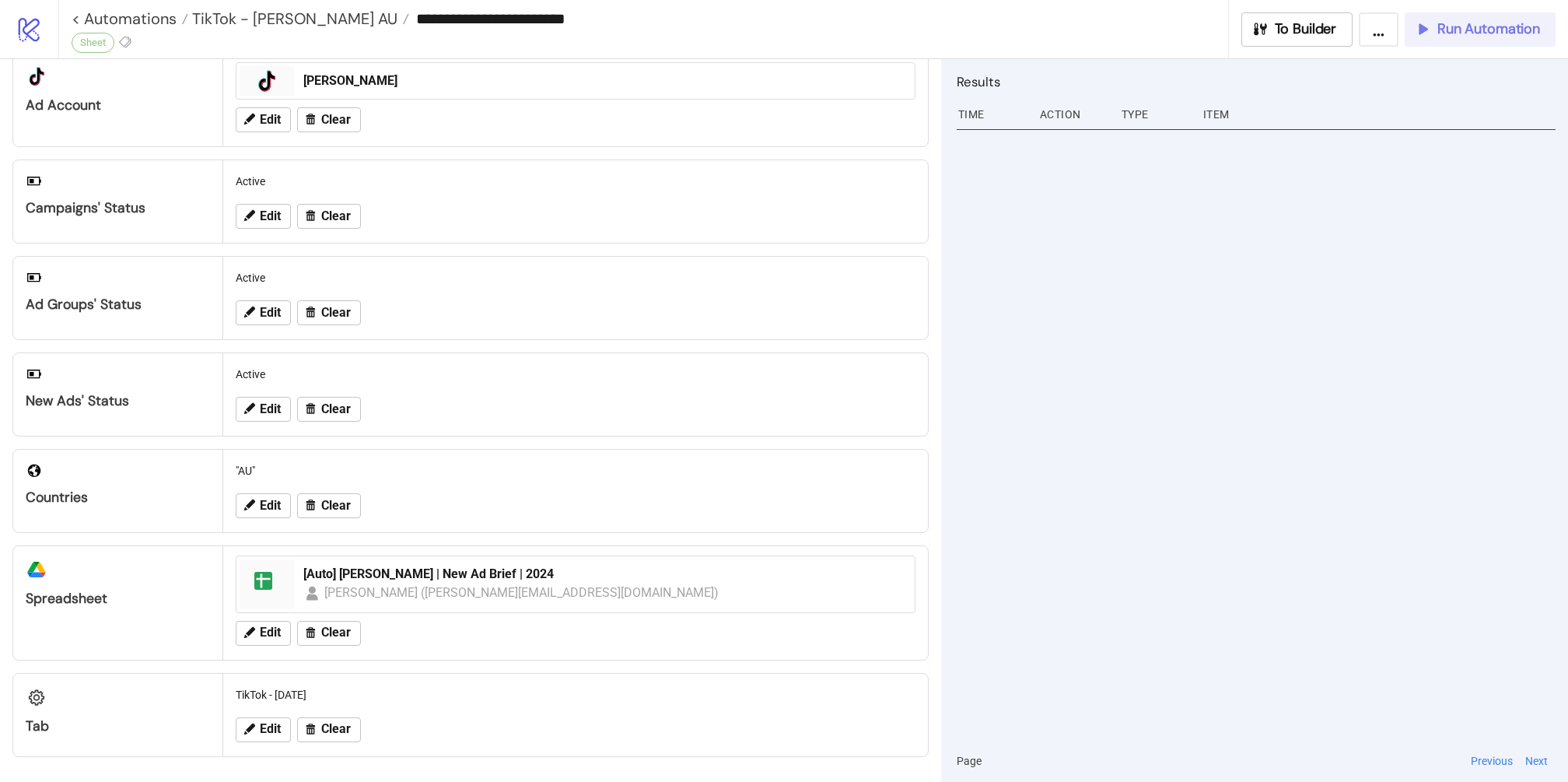
click at [1348, 31] on span "Run Automation" at bounding box center [1488, 29] width 103 height 18
click at [1348, 29] on span "Run Automation" at bounding box center [1488, 29] width 103 height 18
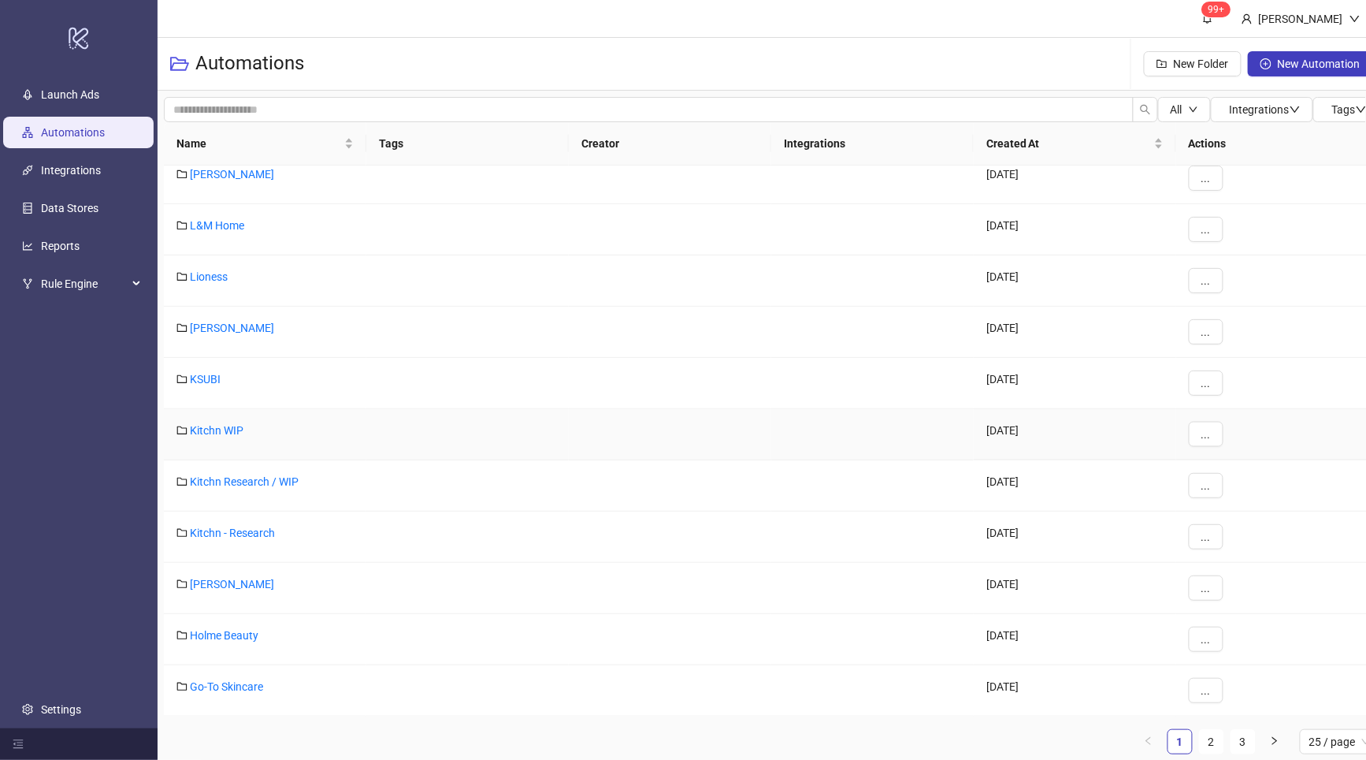
scroll to position [16, 0]
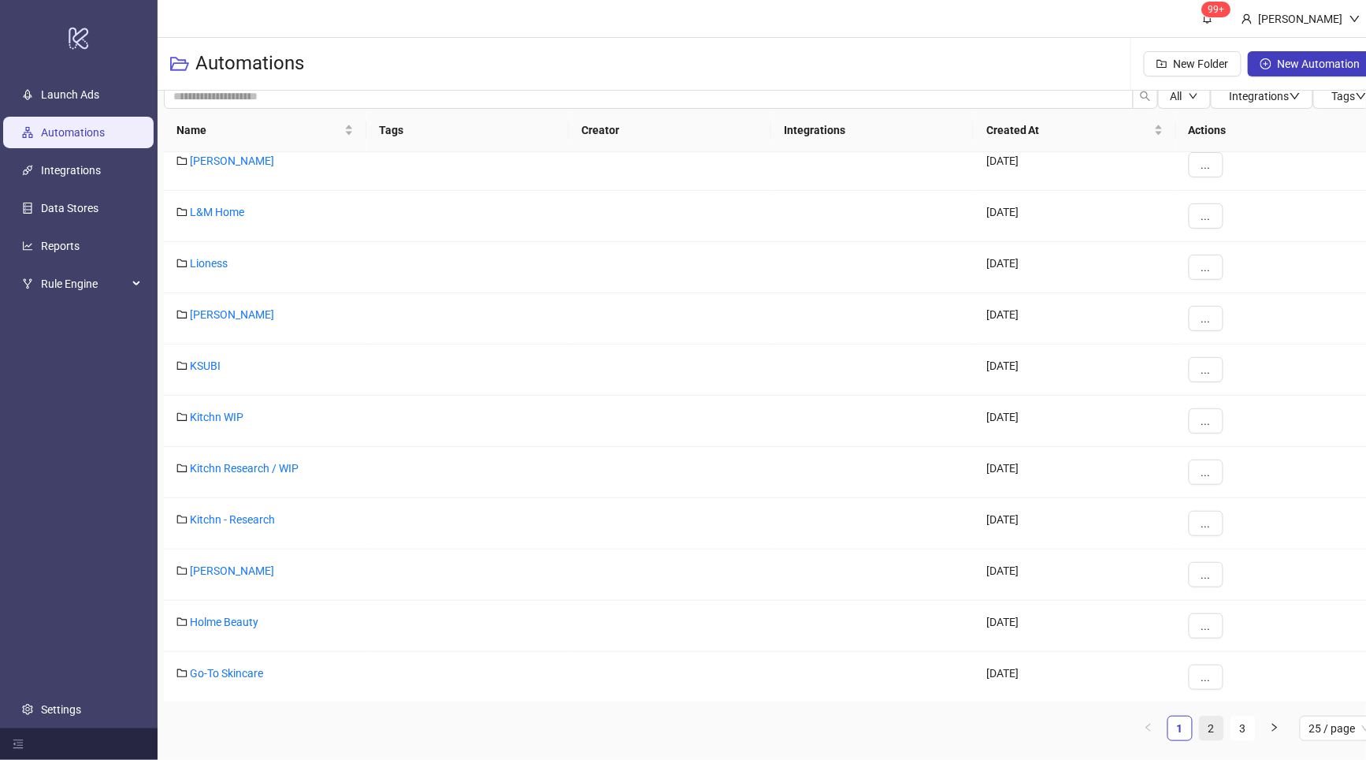
click at [1214, 725] on link "2" at bounding box center [1212, 728] width 24 height 24
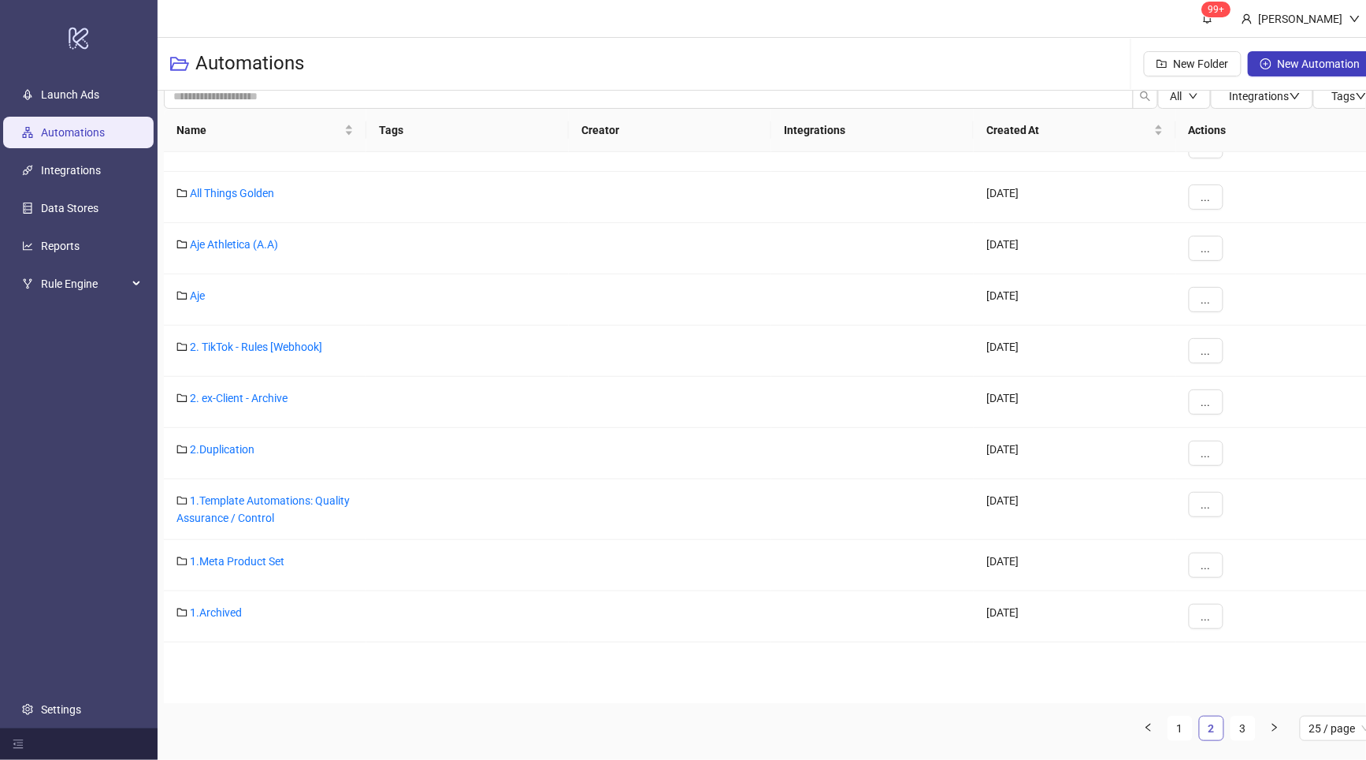
scroll to position [533, 0]
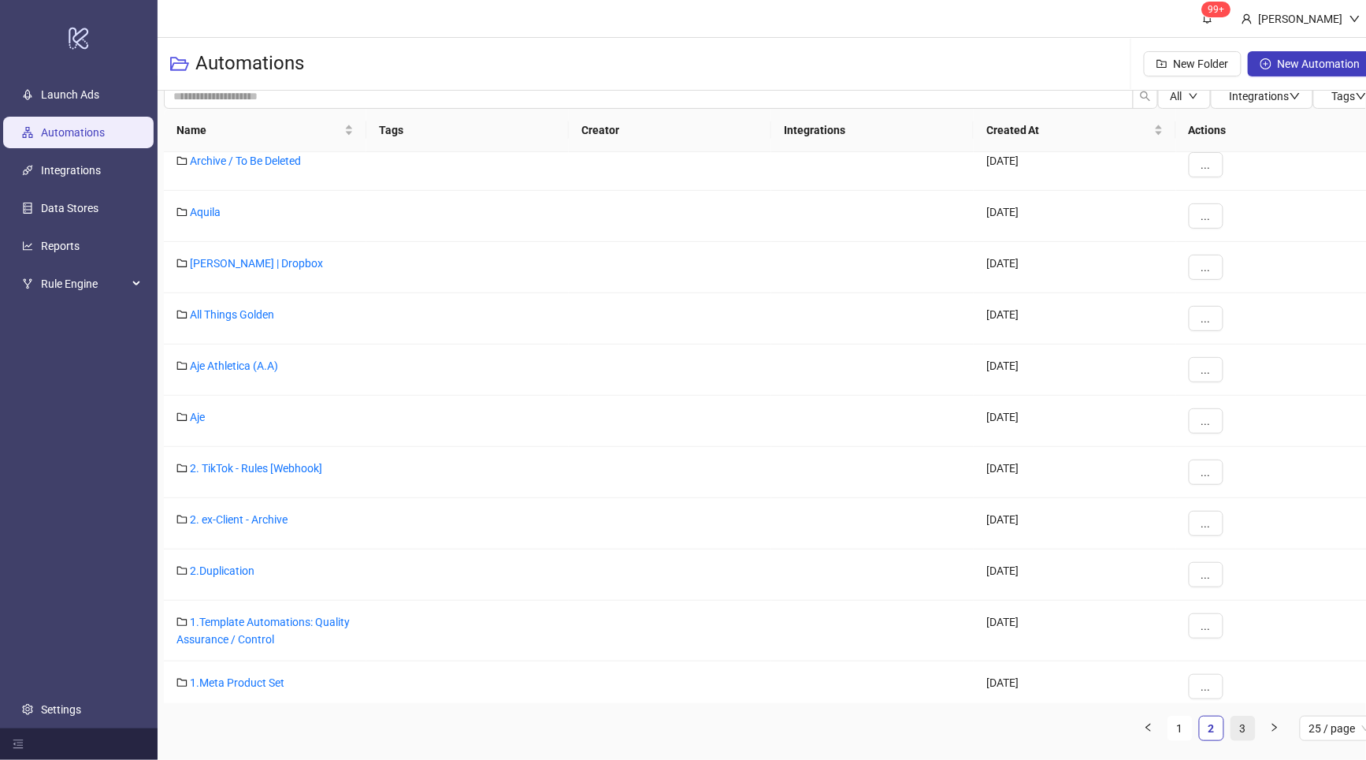
click at [1244, 722] on link "3" at bounding box center [1244, 728] width 24 height 24
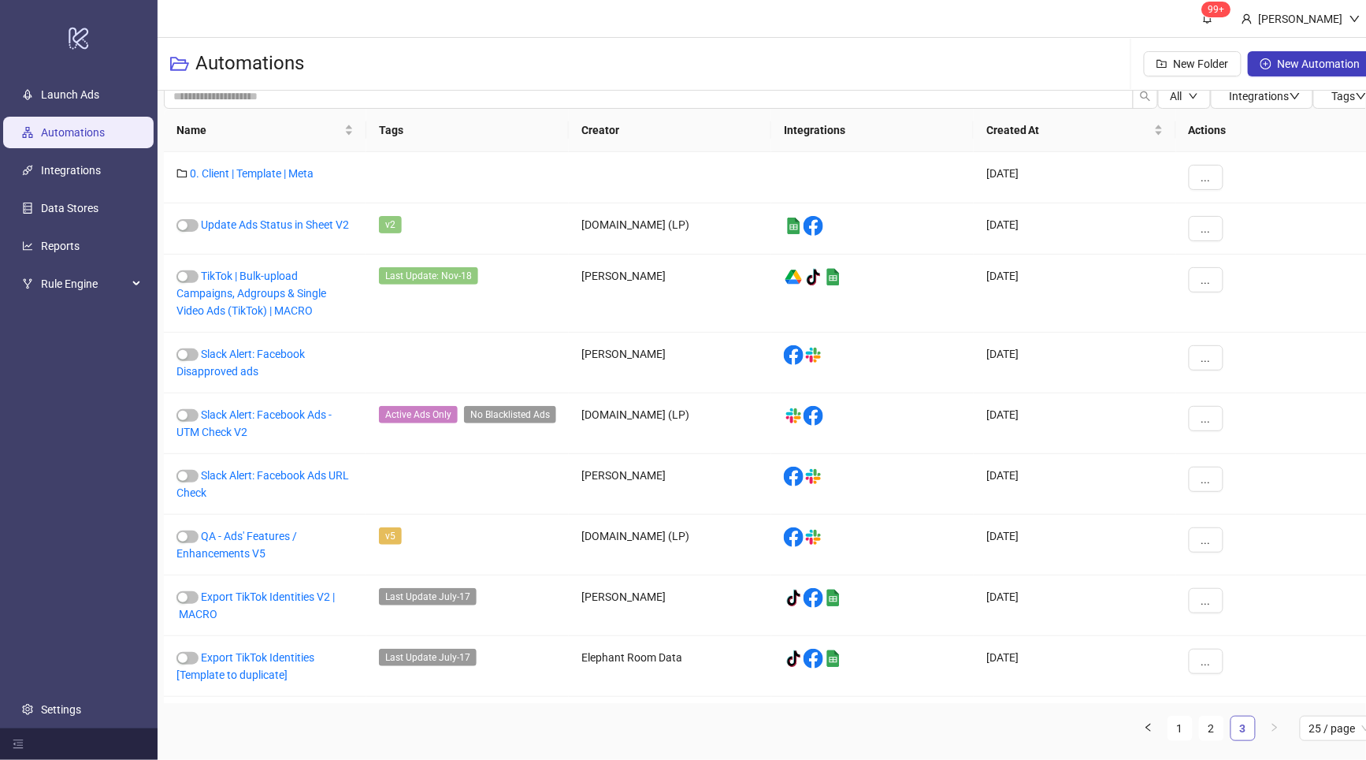
click at [1240, 719] on link "3" at bounding box center [1244, 728] width 24 height 24
click at [1221, 724] on link "2" at bounding box center [1212, 728] width 24 height 24
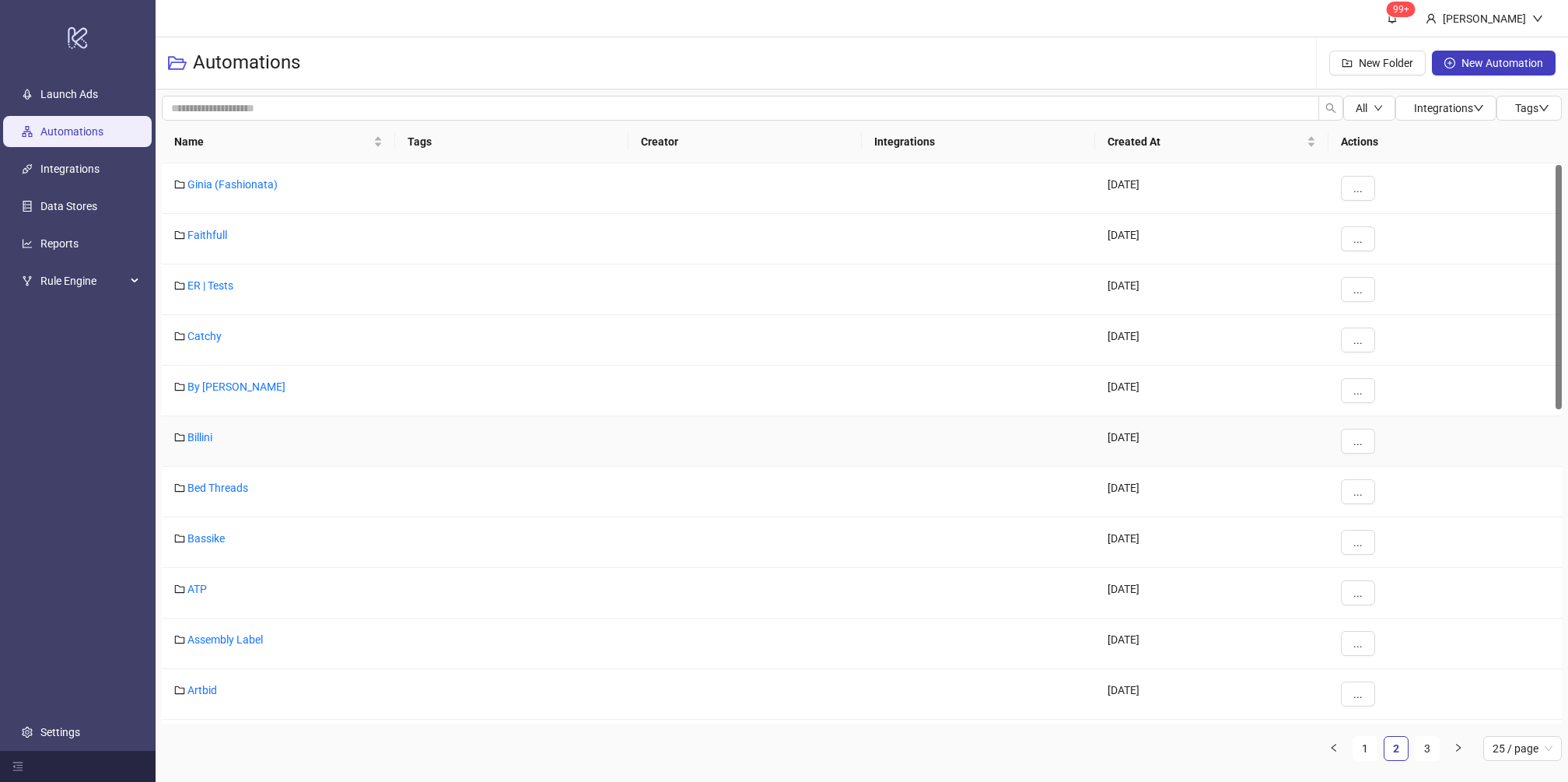
scroll to position [714, 0]
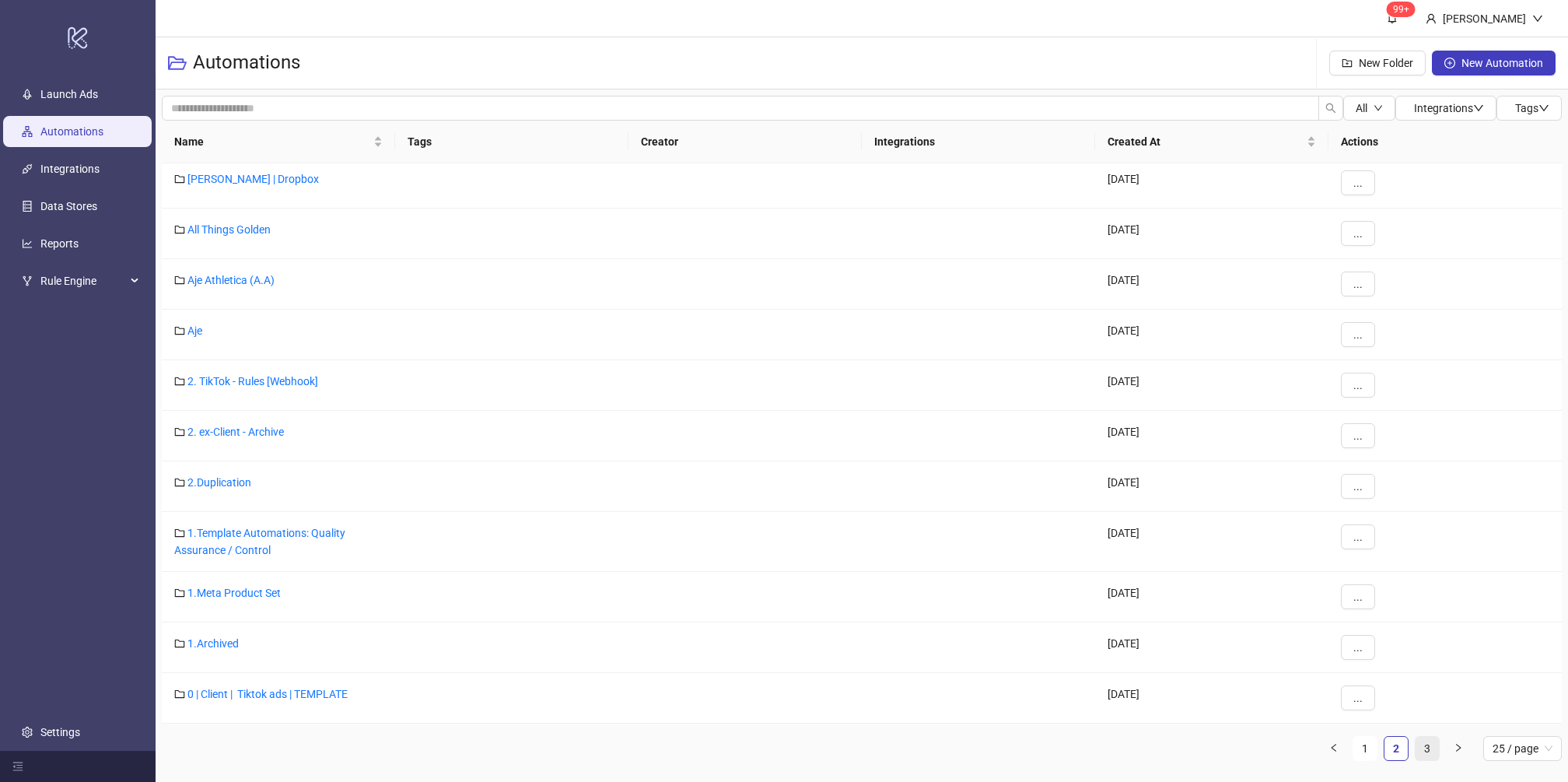
click at [1348, 745] on link "3" at bounding box center [1427, 748] width 24 height 24
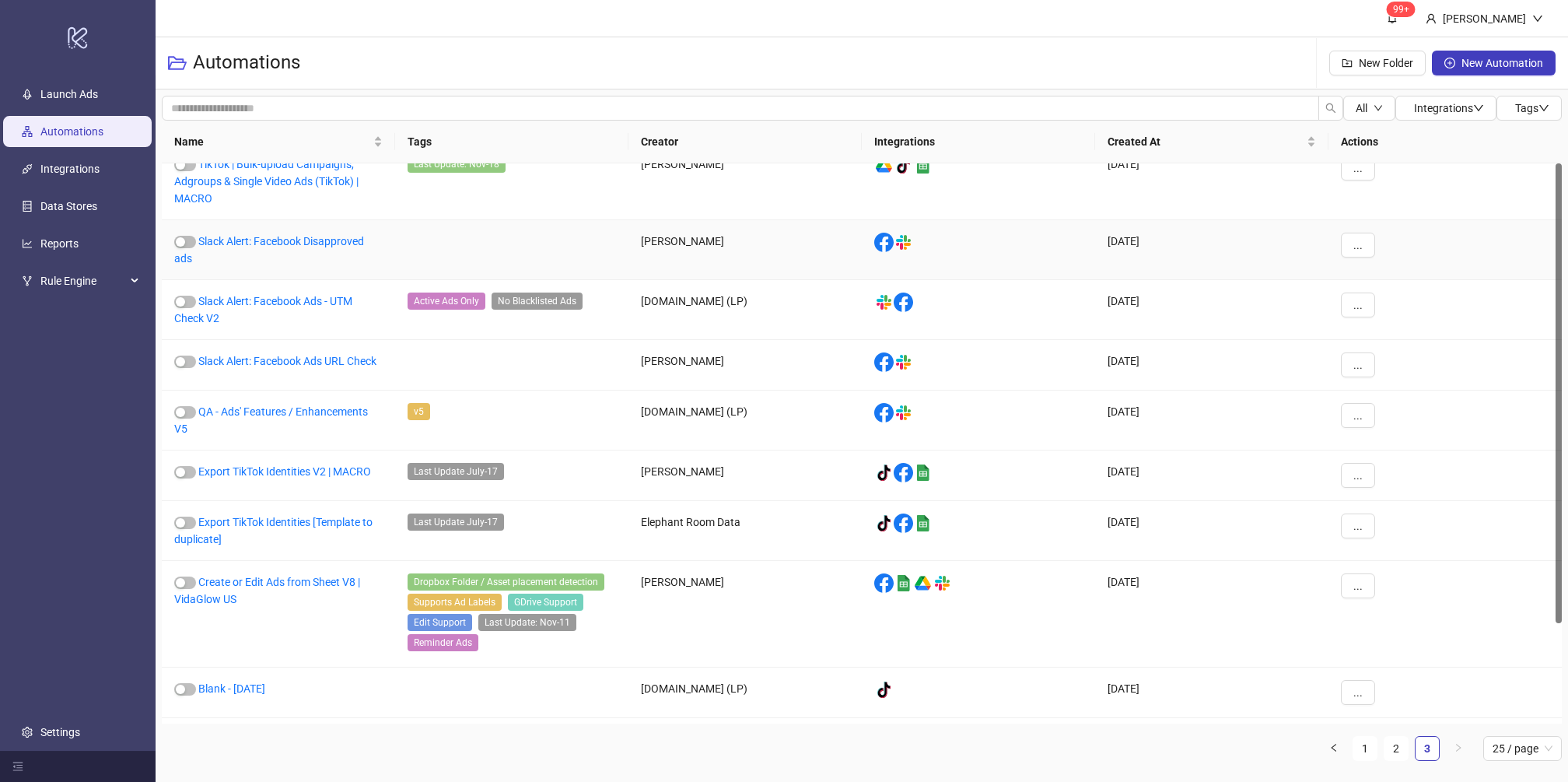
scroll to position [0, 0]
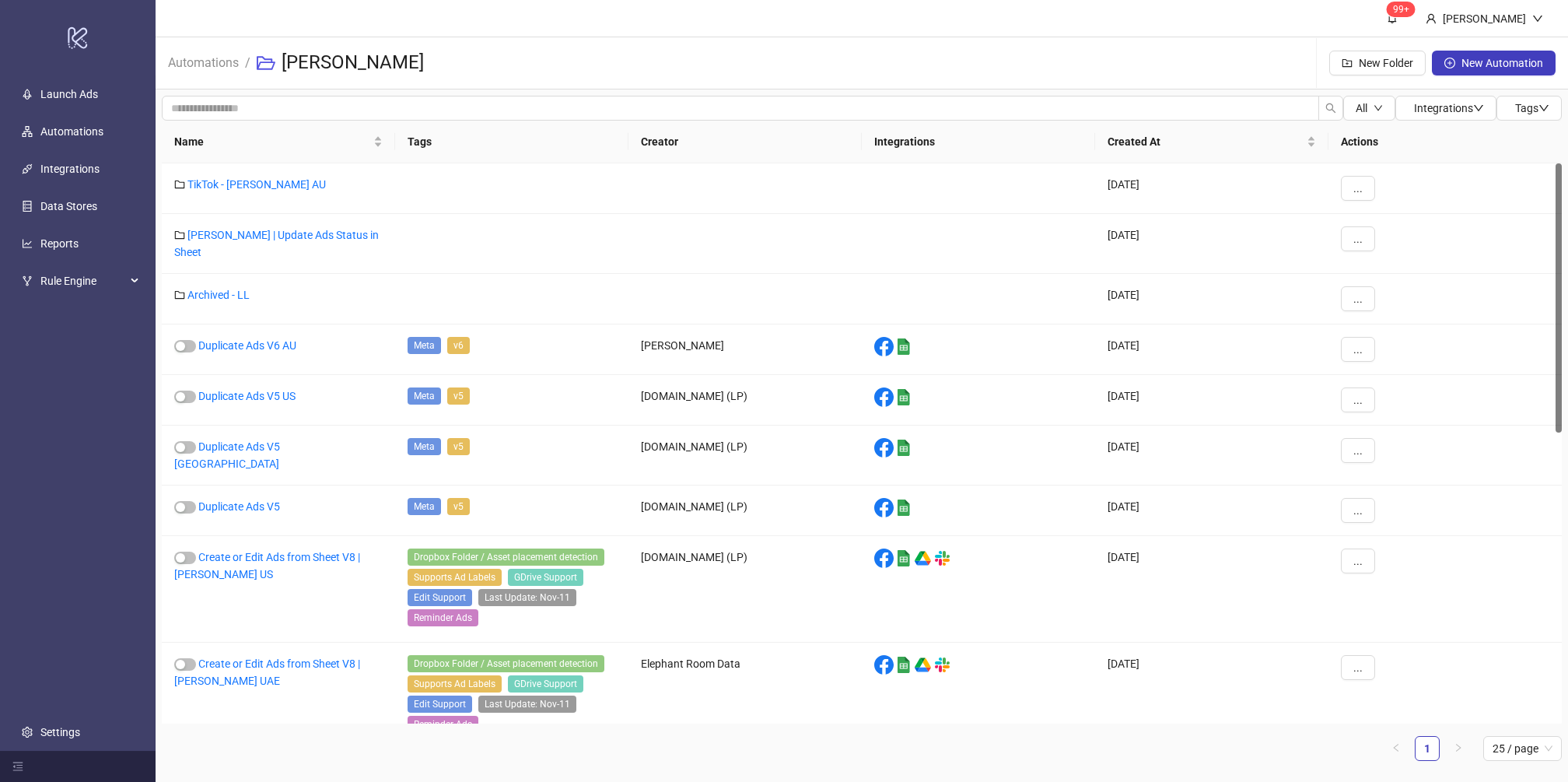
drag, startPoint x: 227, startPoint y: 739, endPoint x: 228, endPoint y: 729, distance: 10.0
click at [227, 738] on ul "1 25 / page" at bounding box center [861, 747] width 1399 height 25
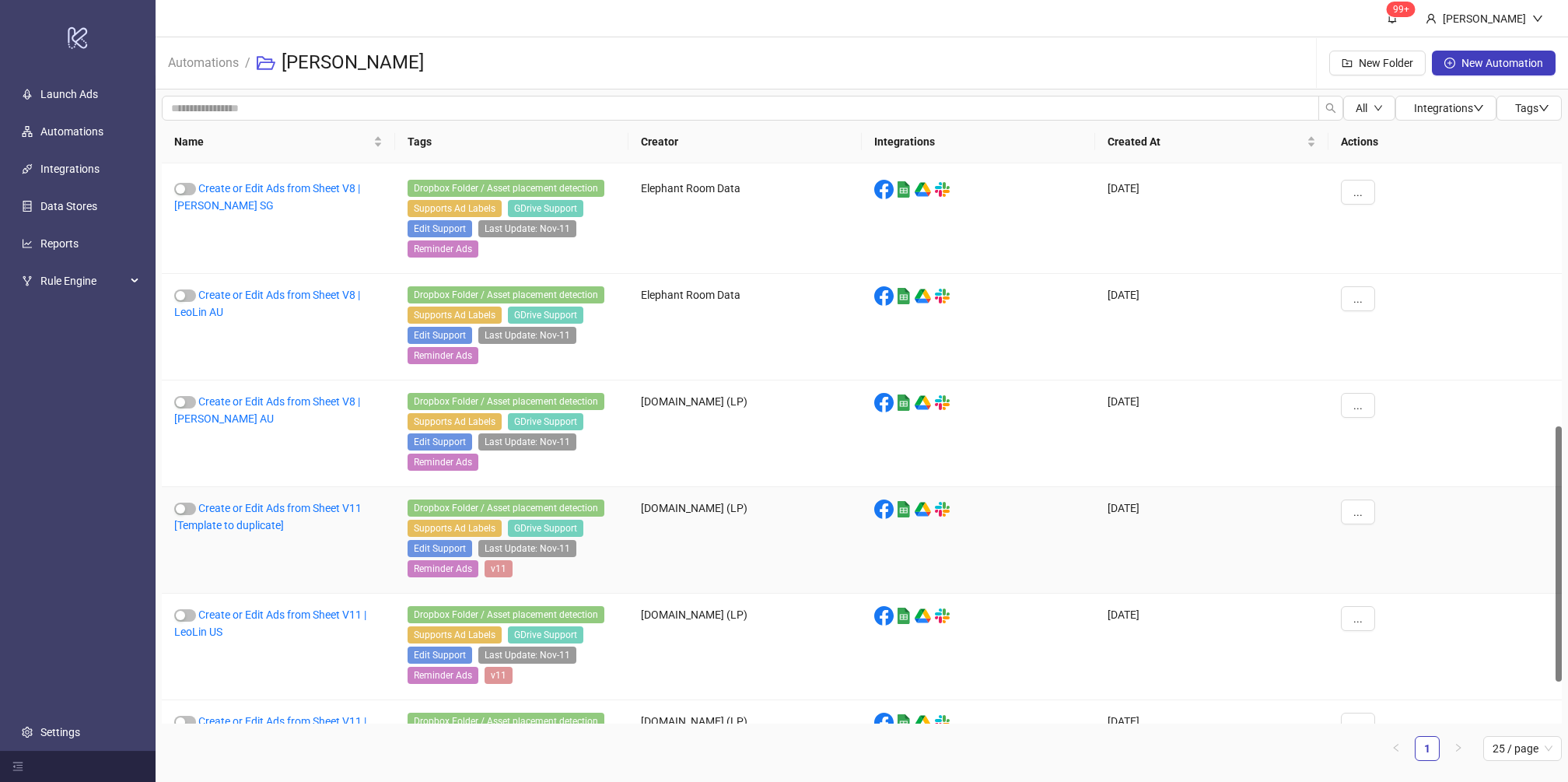
scroll to position [667, 0]
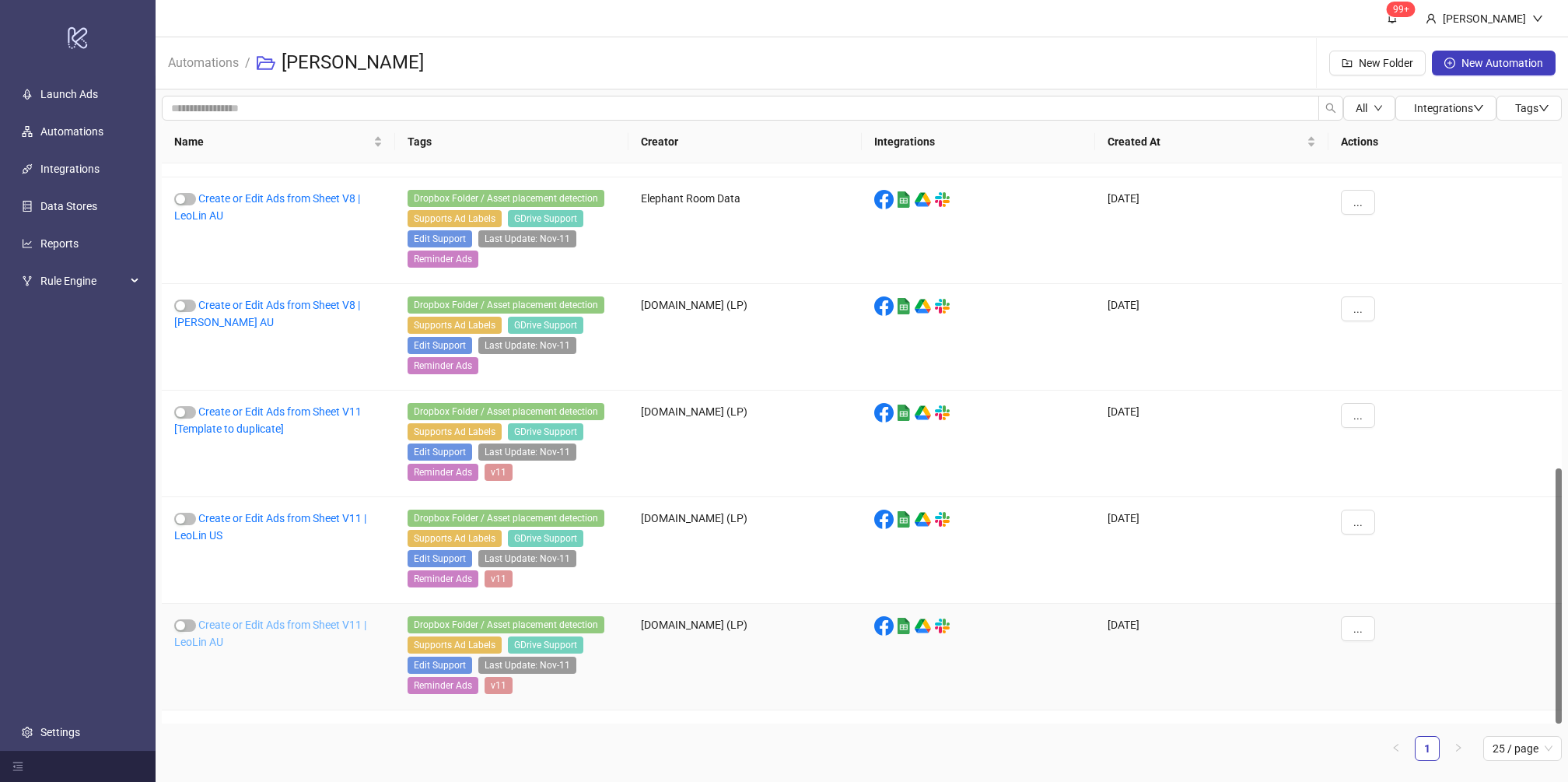
click at [245, 633] on link "Create or Edit Ads from Sheet V11 | LeoLin AU" at bounding box center [270, 633] width 192 height 30
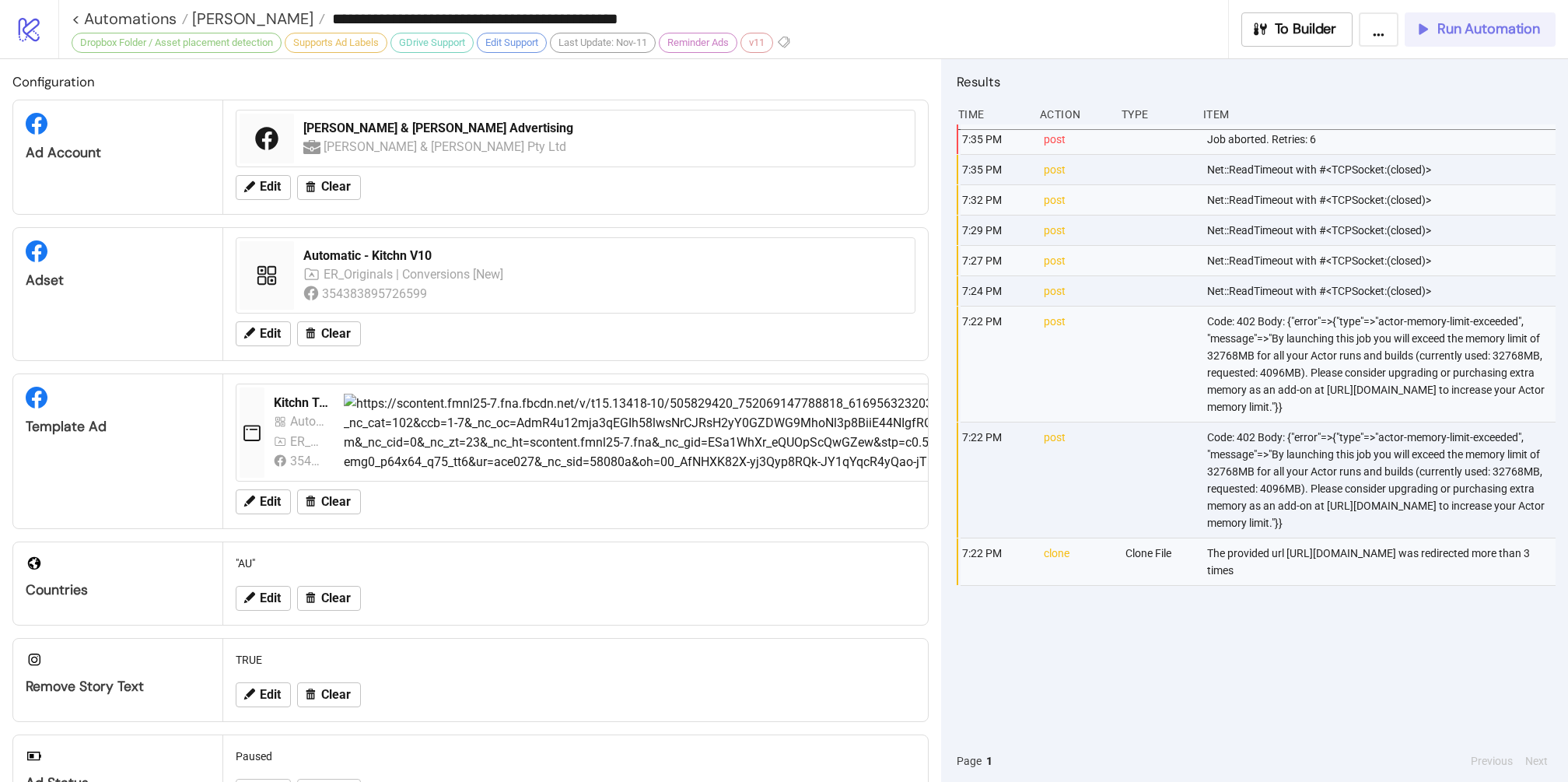
click at [1444, 27] on span "Run Automation" at bounding box center [1488, 29] width 103 height 18
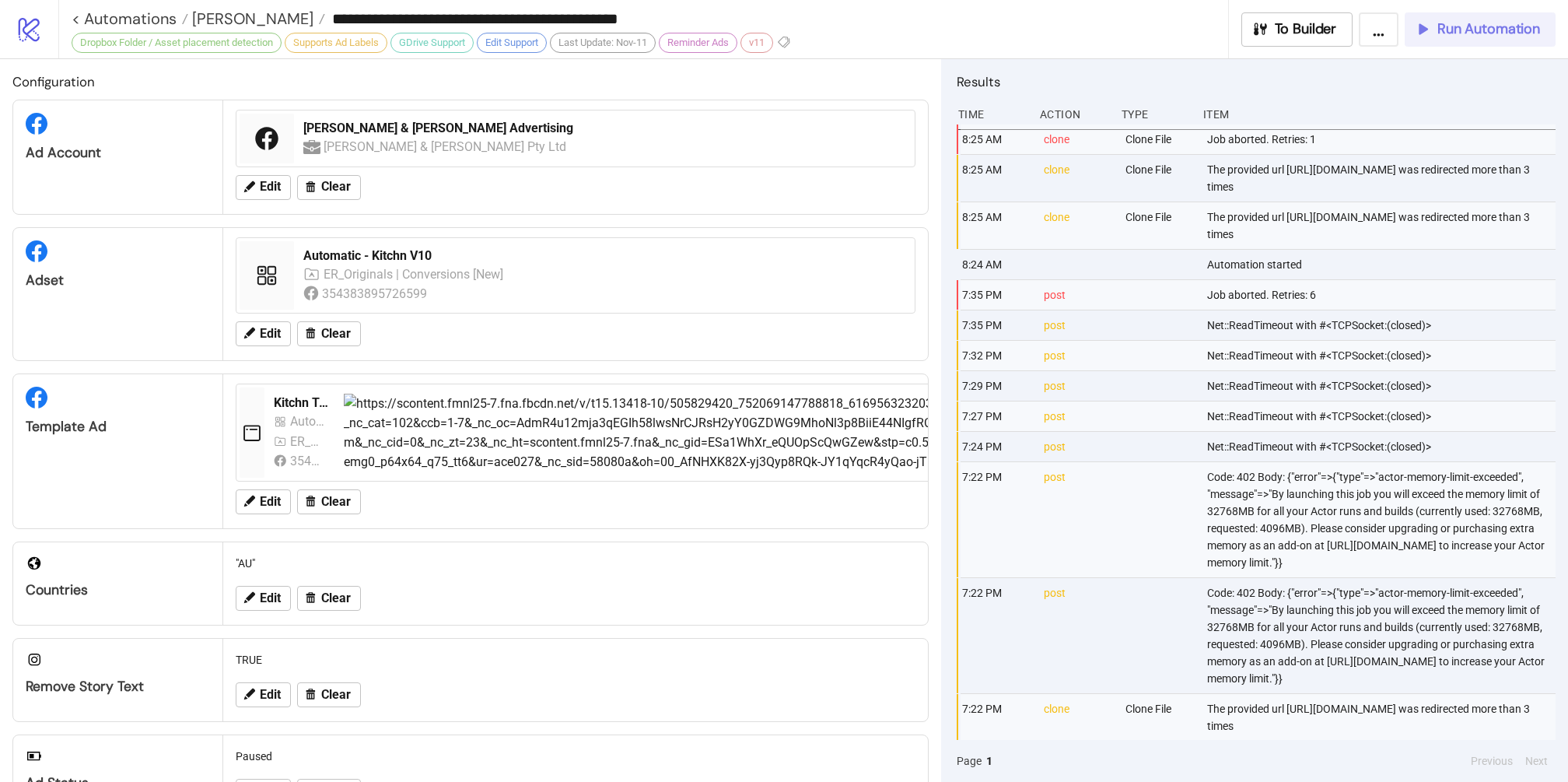
click at [1503, 35] on span "Run Automation" at bounding box center [1488, 29] width 103 height 18
